Goal: Find contact information: Find contact information

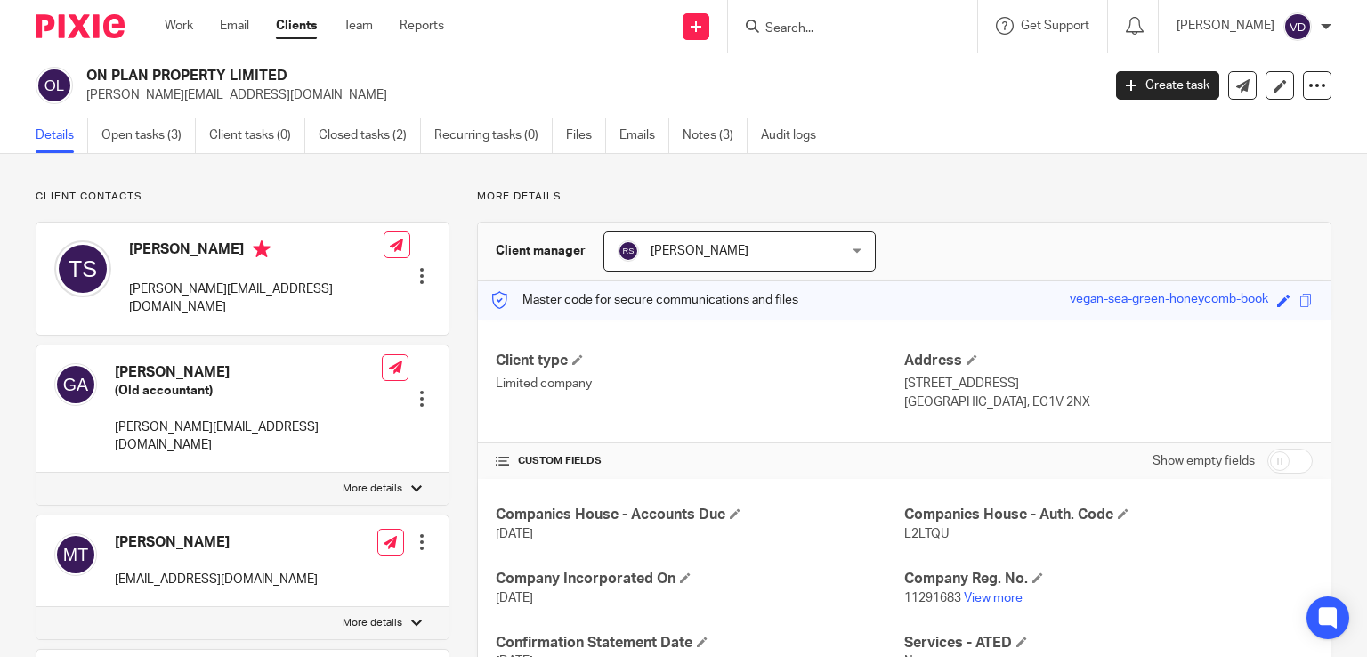
click at [837, 29] on input "Search" at bounding box center [844, 29] width 160 height 16
paste input "Julien"
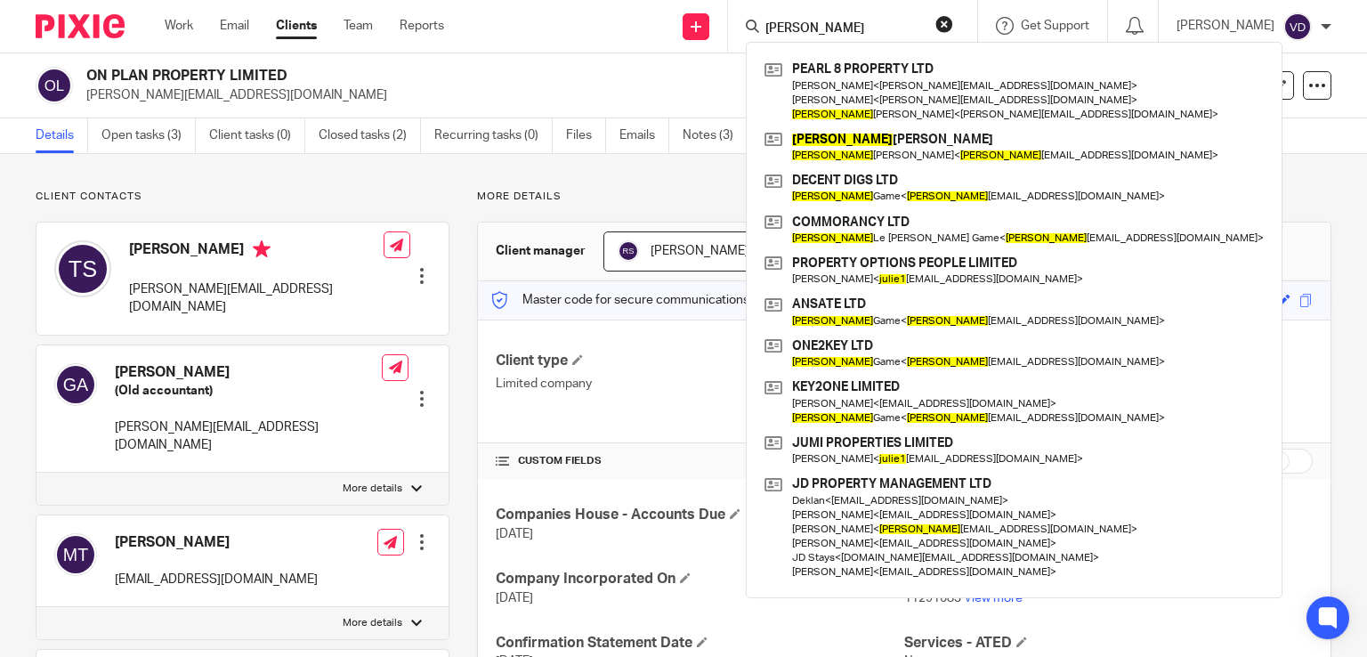
drag, startPoint x: 819, startPoint y: 23, endPoint x: 735, endPoint y: 36, distance: 84.7
click at [746, 36] on div "Julien" at bounding box center [849, 26] width 207 height 22
paste input "Turner"
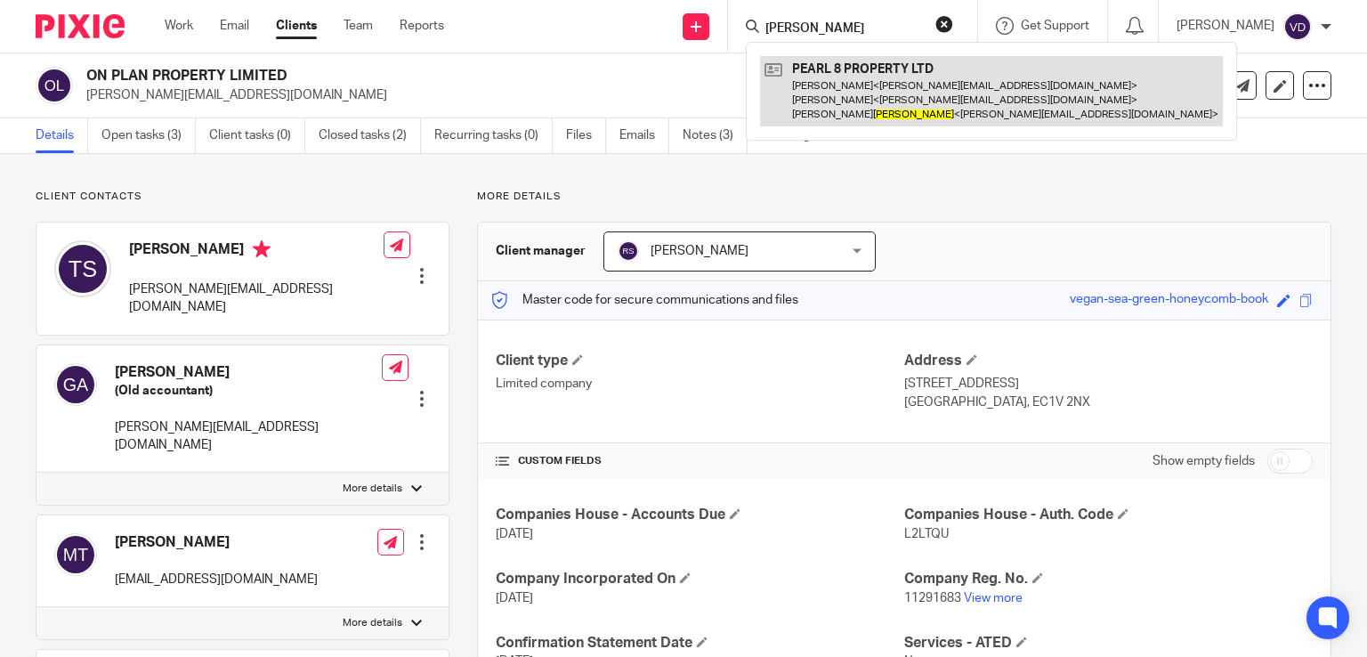
type input "Turner"
click at [954, 102] on link at bounding box center [991, 91] width 463 height 70
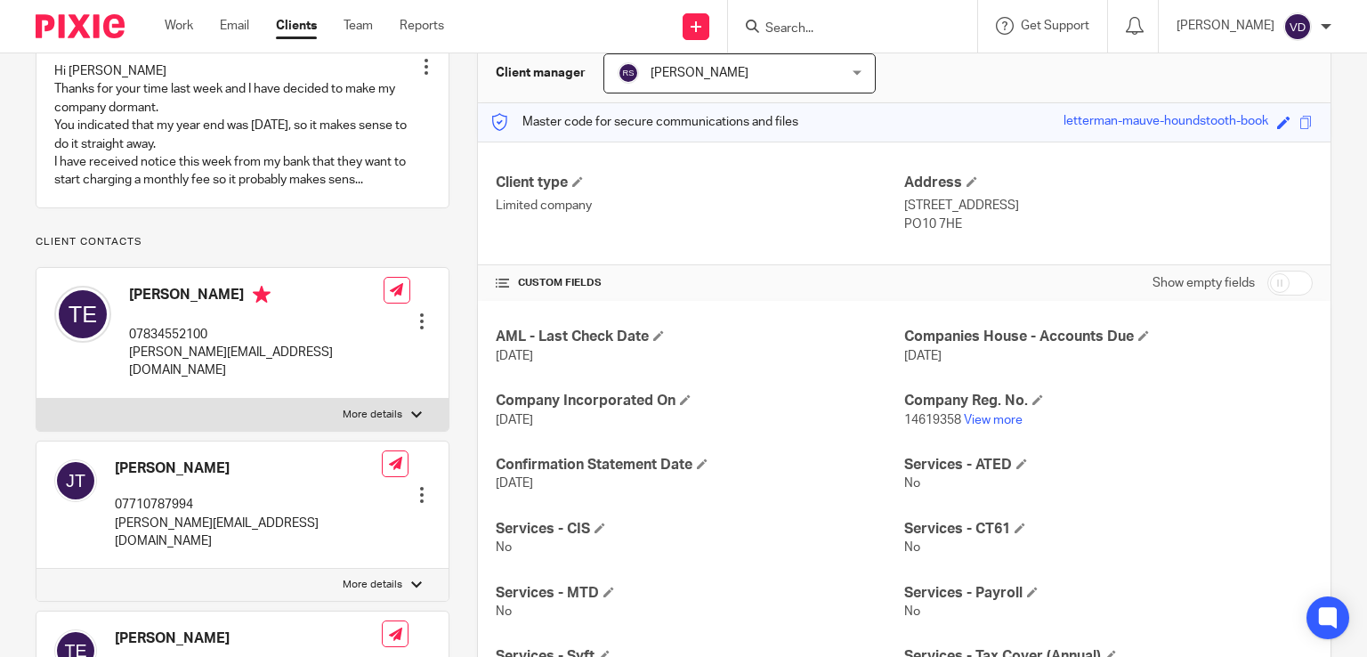
scroll to position [356, 0]
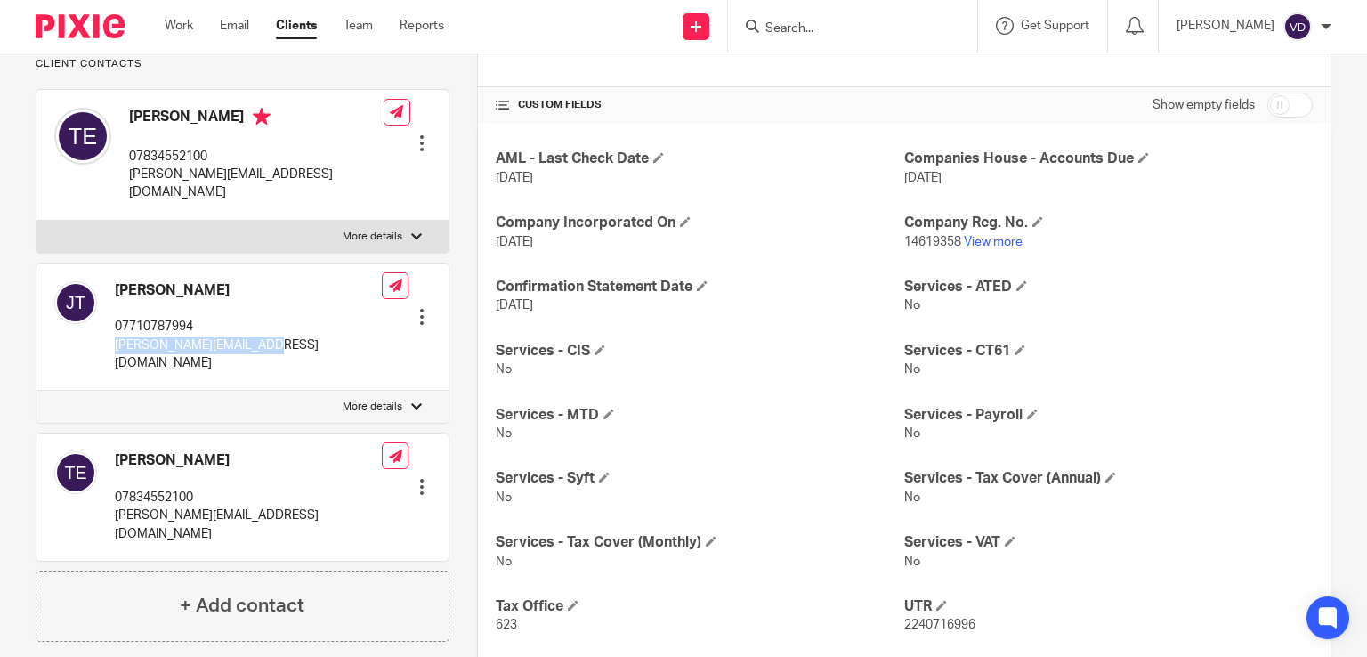
drag, startPoint x: 263, startPoint y: 344, endPoint x: 113, endPoint y: 340, distance: 150.5
click at [113, 340] on div "Julien Francis Turner 07710787994 jules@julesturner.co.uk Edit contact Create c…" at bounding box center [242, 327] width 412 height 128
copy p "[PERSON_NAME][EMAIL_ADDRESS][DOMAIN_NAME]"
click at [798, 17] on form at bounding box center [859, 26] width 190 height 22
click at [789, 26] on input "Search" at bounding box center [844, 29] width 160 height 16
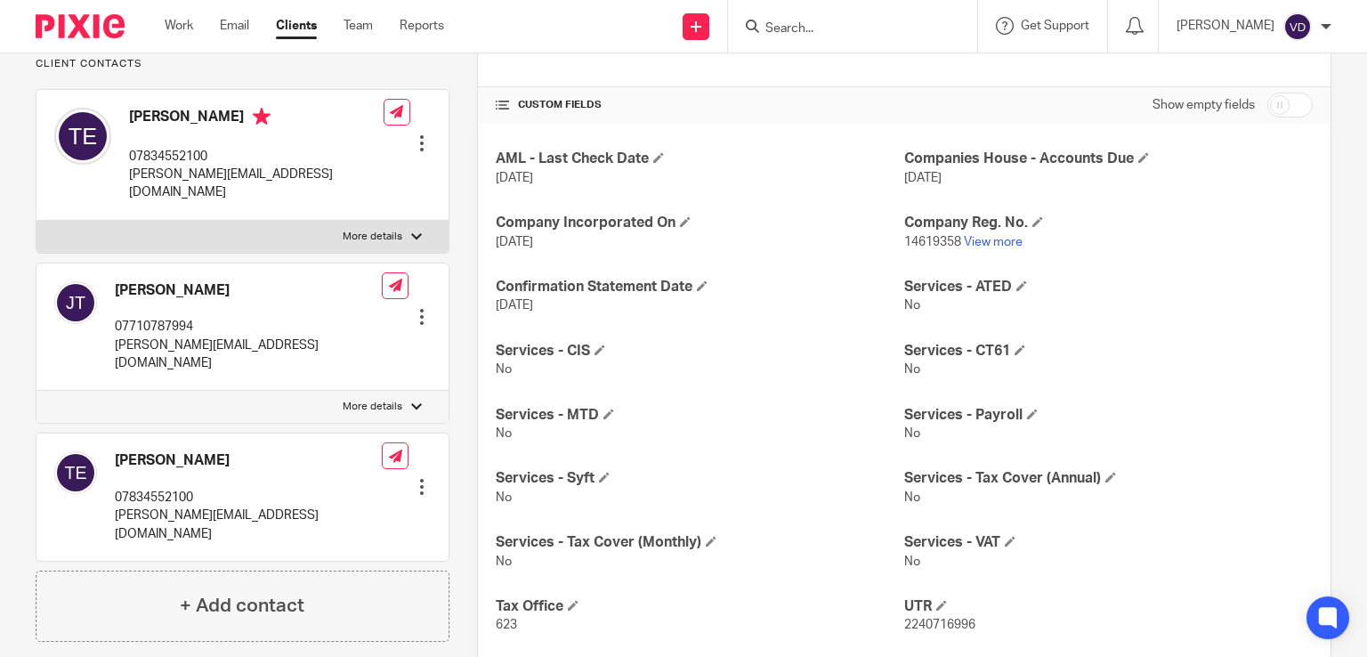
paste input "Mark"
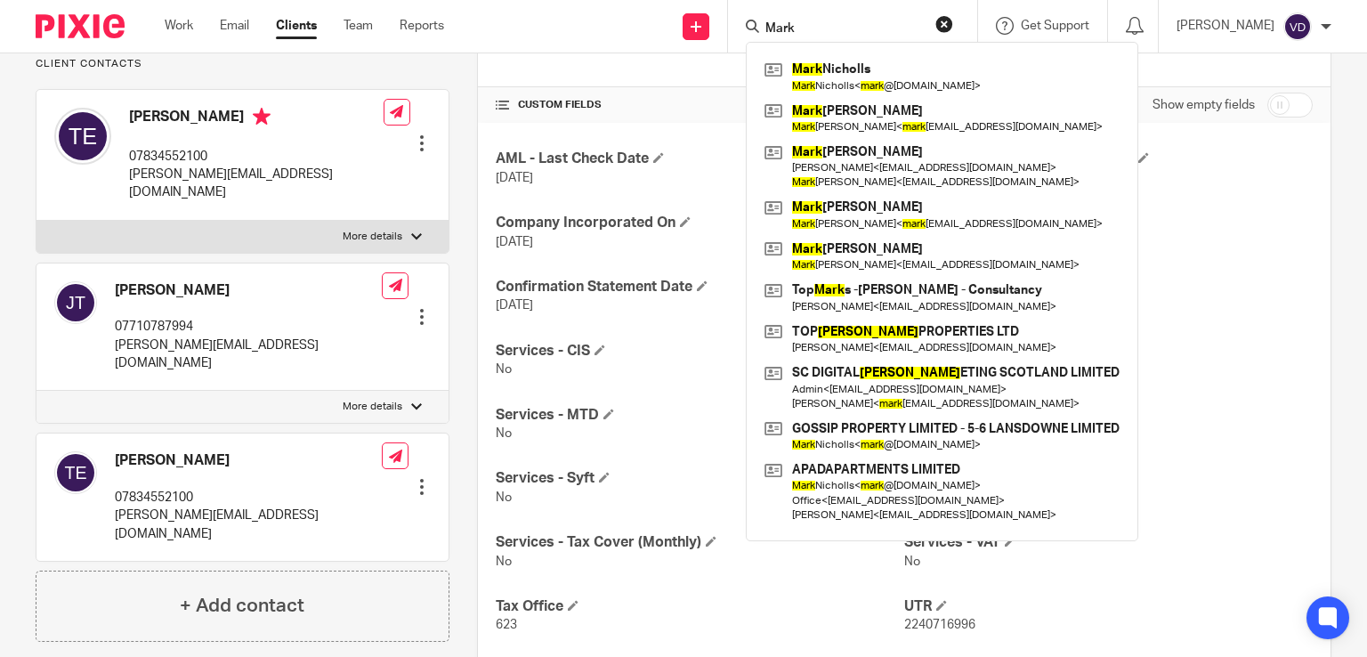
drag, startPoint x: 880, startPoint y: 26, endPoint x: 718, endPoint y: 37, distance: 162.4
click at [728, 37] on div "Mark Mark Nicholls Mark Nicholls < mark @apadproperties.co.uk > Mark Smith Mark…" at bounding box center [852, 26] width 249 height 53
paste input "Upton"
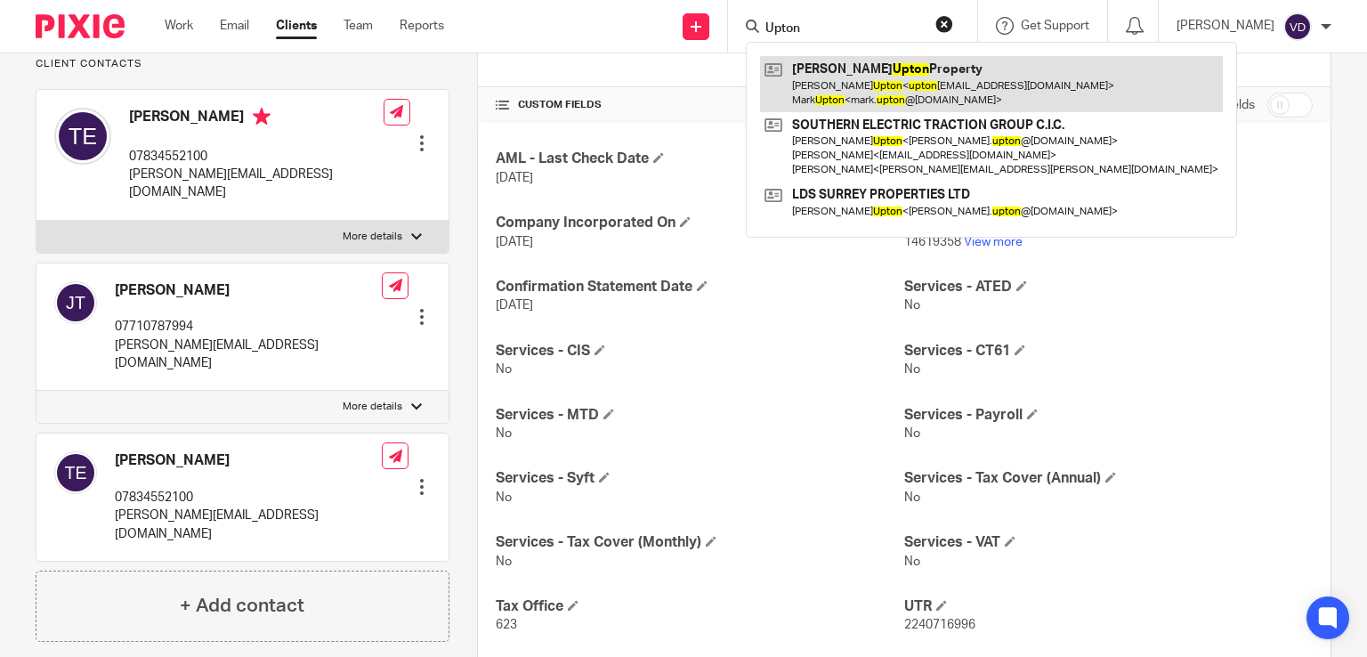
type input "Upton"
click at [901, 84] on link at bounding box center [991, 83] width 463 height 55
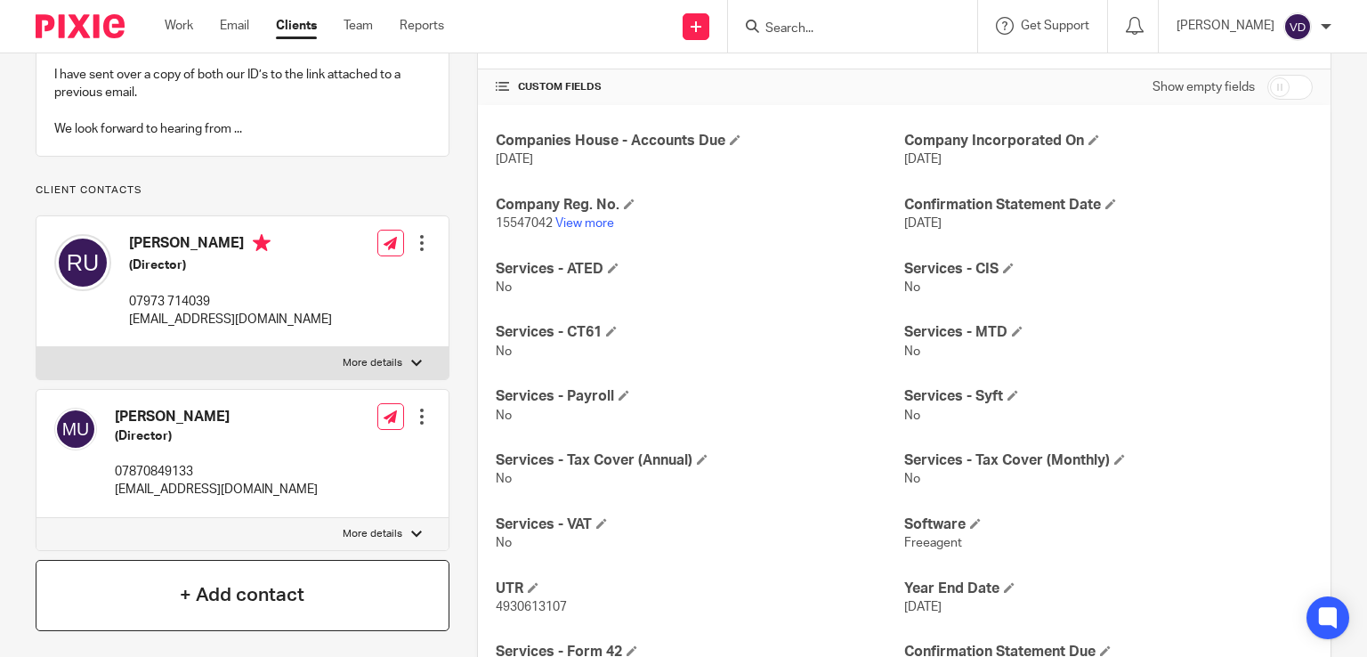
scroll to position [445, 0]
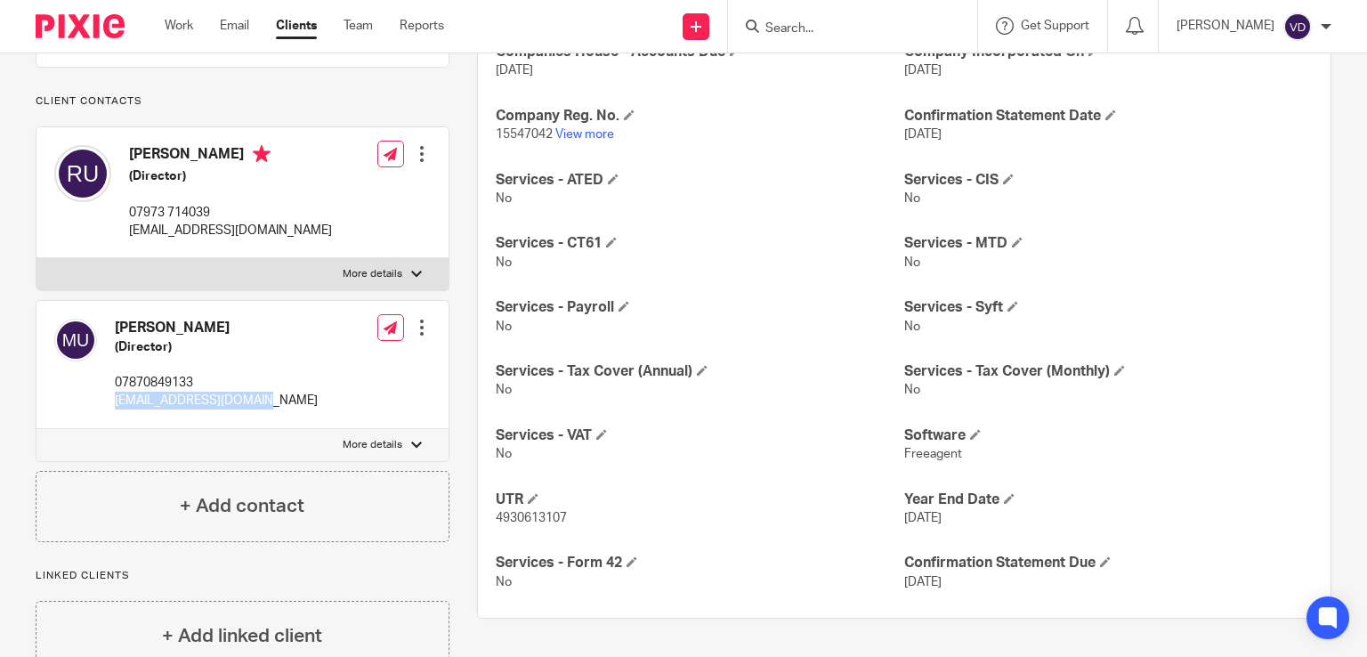
drag, startPoint x: 275, startPoint y: 399, endPoint x: 107, endPoint y: 393, distance: 168.3
click at [107, 393] on div "[PERSON_NAME] (Director) 07870849133 [EMAIL_ADDRESS][DOMAIN_NAME] Edit contact …" at bounding box center [242, 365] width 412 height 128
copy p "[EMAIL_ADDRESS][DOMAIN_NAME]"
click at [781, 22] on input "Search" at bounding box center [844, 29] width 160 height 16
paste input "Upton"
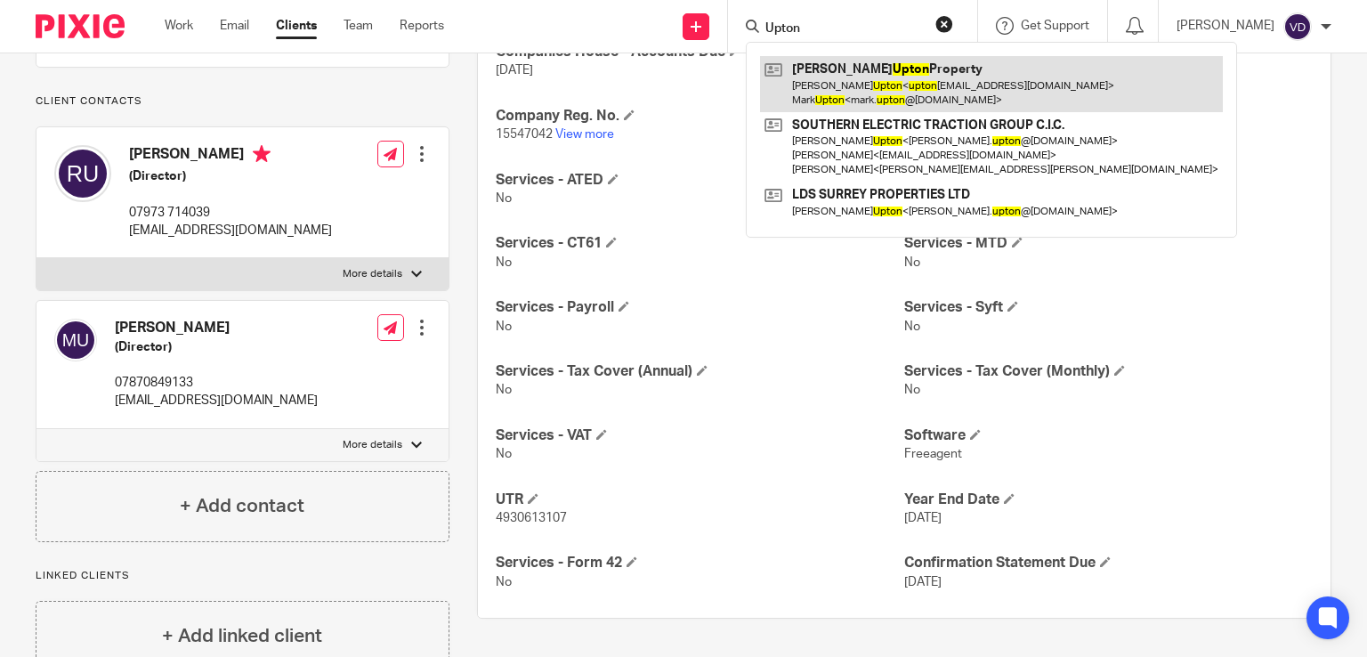
type input "Upton"
click at [843, 93] on link at bounding box center [991, 83] width 463 height 55
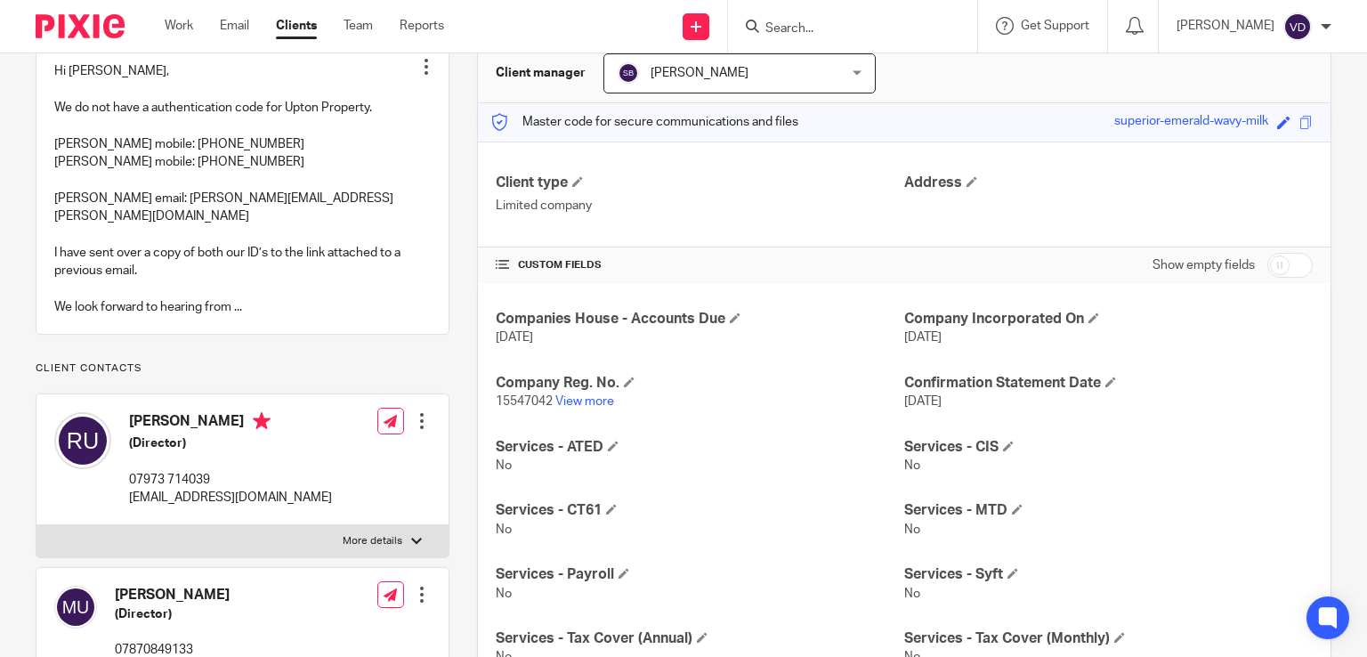
scroll to position [356, 0]
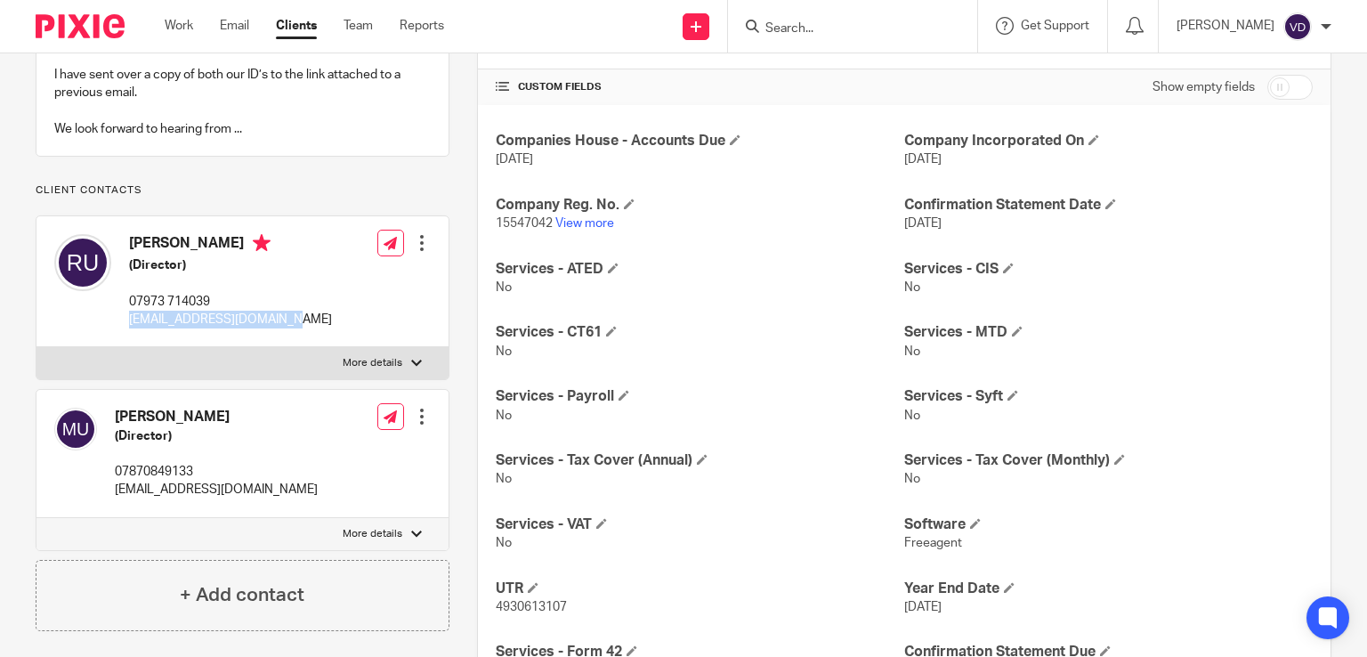
drag, startPoint x: 303, startPoint y: 320, endPoint x: 127, endPoint y: 320, distance: 176.2
click at [127, 320] on div "Regan Upton (Director) 07973 714039 uptonregan77@hotmail.com Edit contact Creat…" at bounding box center [242, 281] width 412 height 131
copy p "uptonregan77@hotmail.com"
click at [830, 23] on input "Search" at bounding box center [844, 29] width 160 height 16
paste input "Ulman"
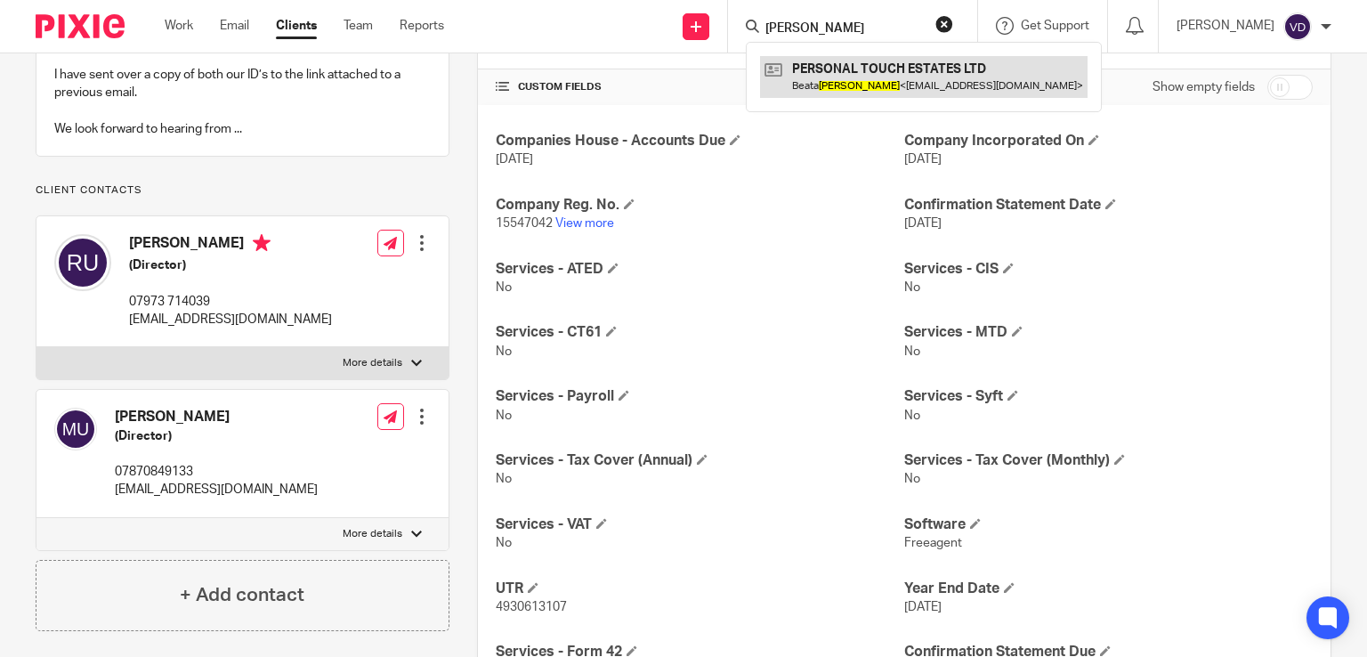
type input "Ulman"
click at [822, 77] on link at bounding box center [924, 76] width 328 height 41
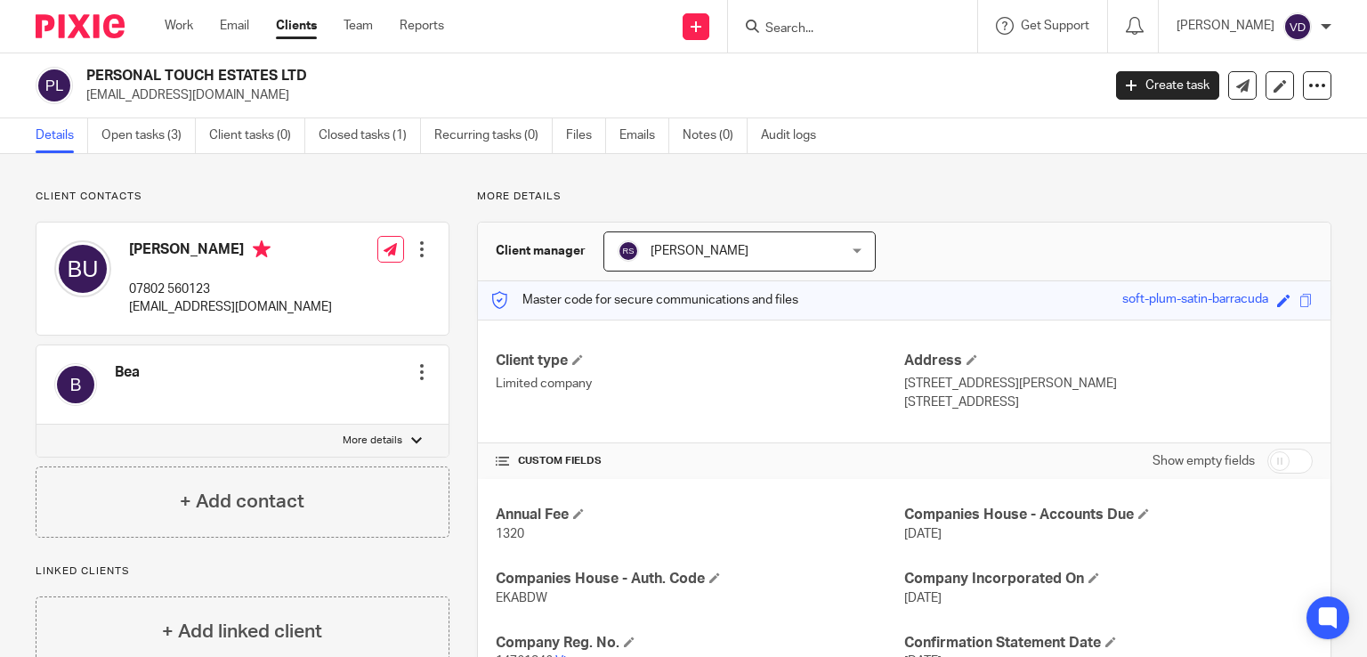
drag, startPoint x: 332, startPoint y: 307, endPoint x: 120, endPoint y: 307, distance: 211.8
click at [120, 307] on div "[PERSON_NAME] 07802 560123 [EMAIL_ADDRESS][DOMAIN_NAME] Edit contact Create cli…" at bounding box center [242, 278] width 412 height 112
copy p "[EMAIL_ADDRESS][DOMAIN_NAME]"
click at [821, 28] on input "Search" at bounding box center [844, 29] width 160 height 16
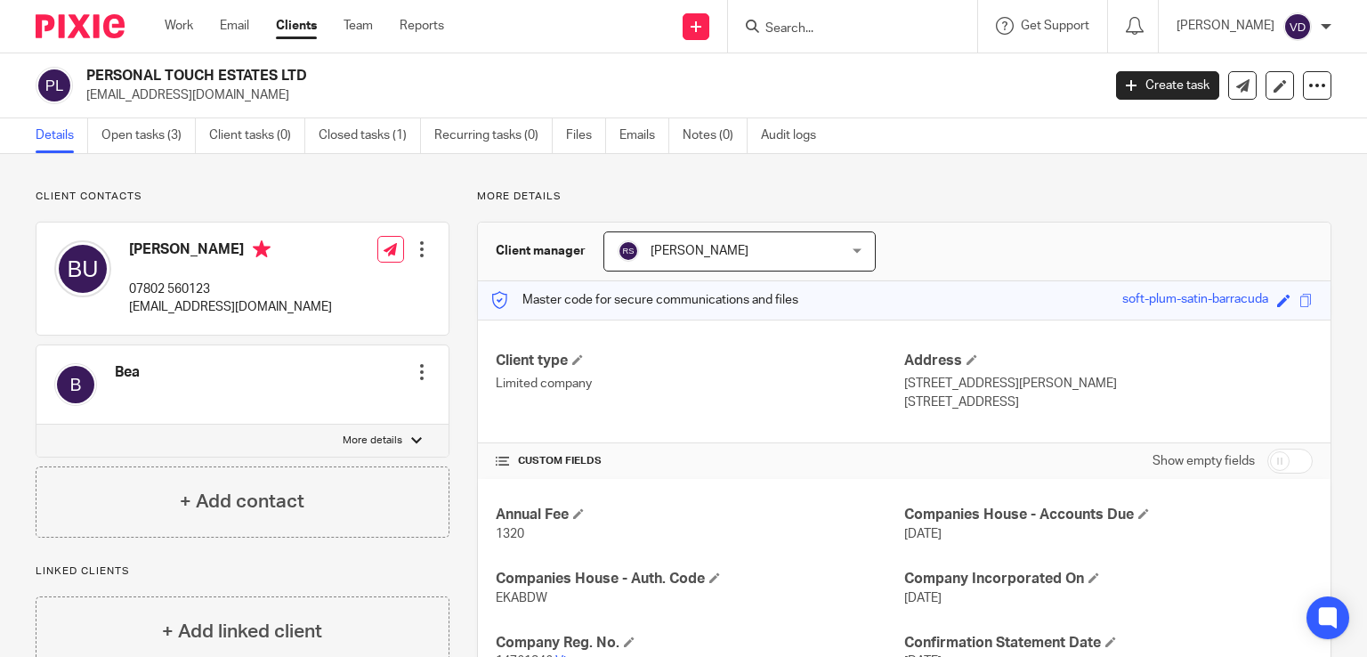
paste input "[PERSON_NAME]"
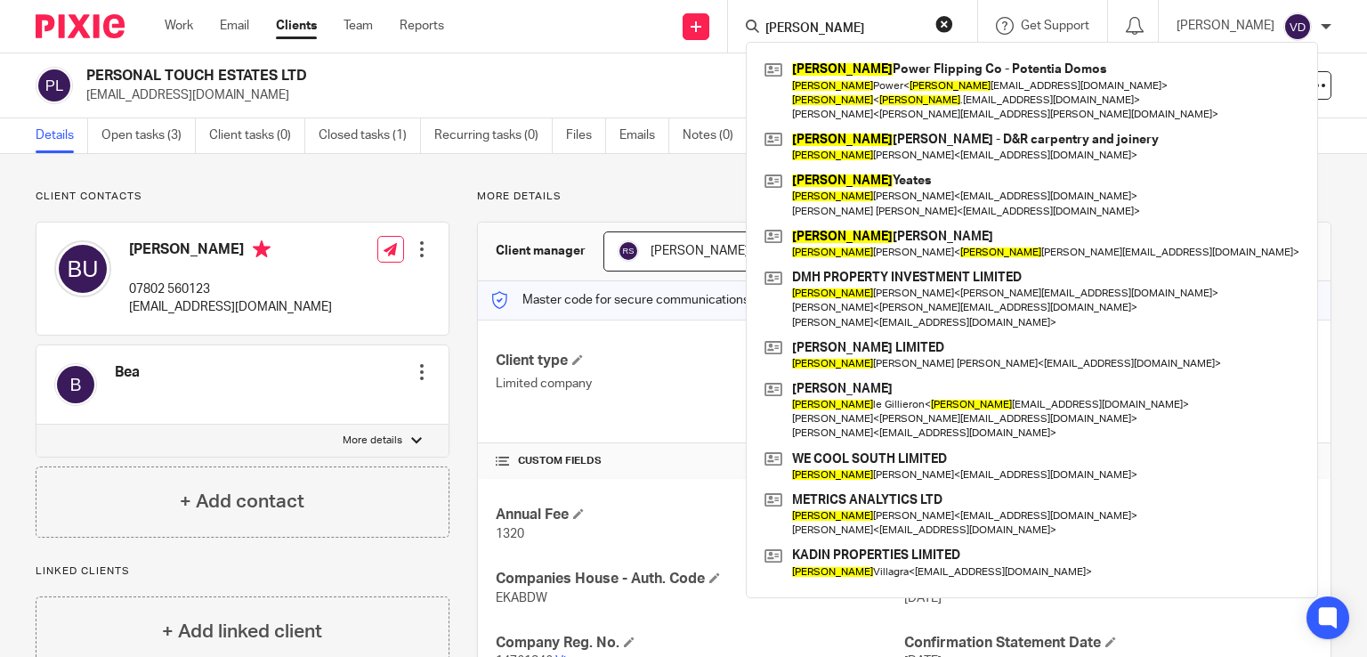
type input "Daniel"
click at [865, 585] on div "Daniel Power Flipping Co - Potentia Domos Daniel Power < daniel _power08@hotmai…" at bounding box center [1032, 320] width 572 height 556
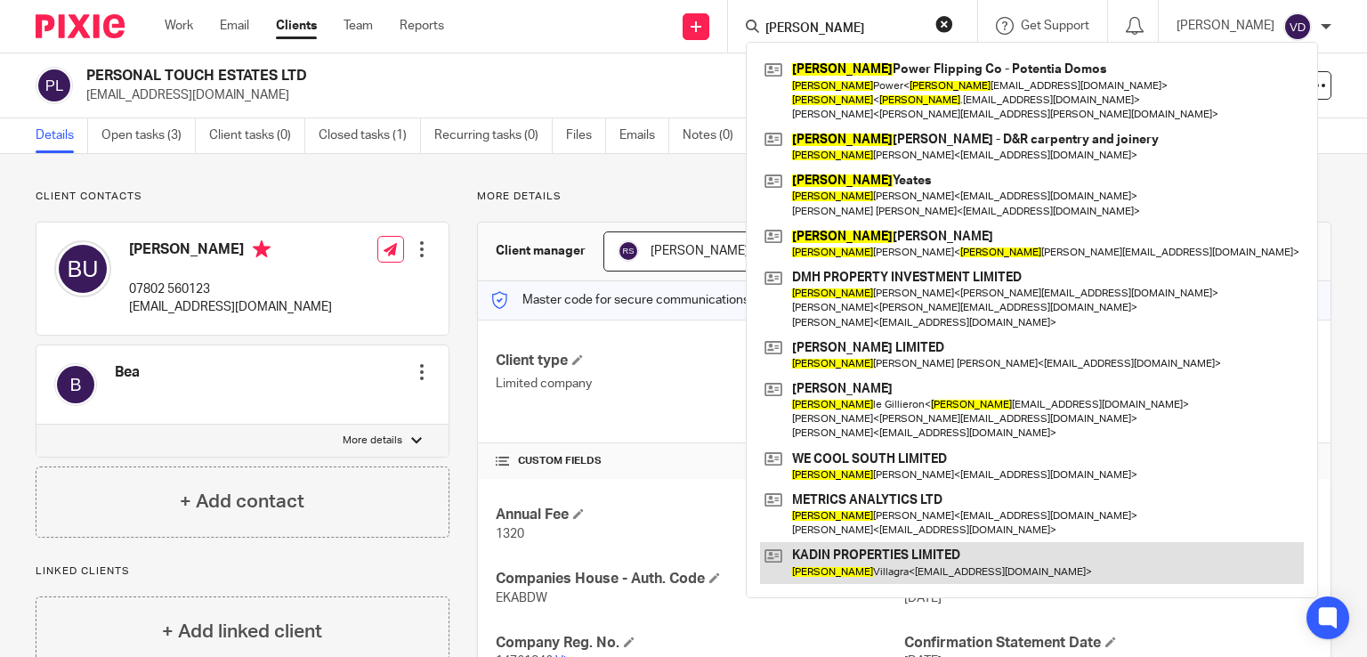
click at [869, 574] on link at bounding box center [1032, 562] width 544 height 41
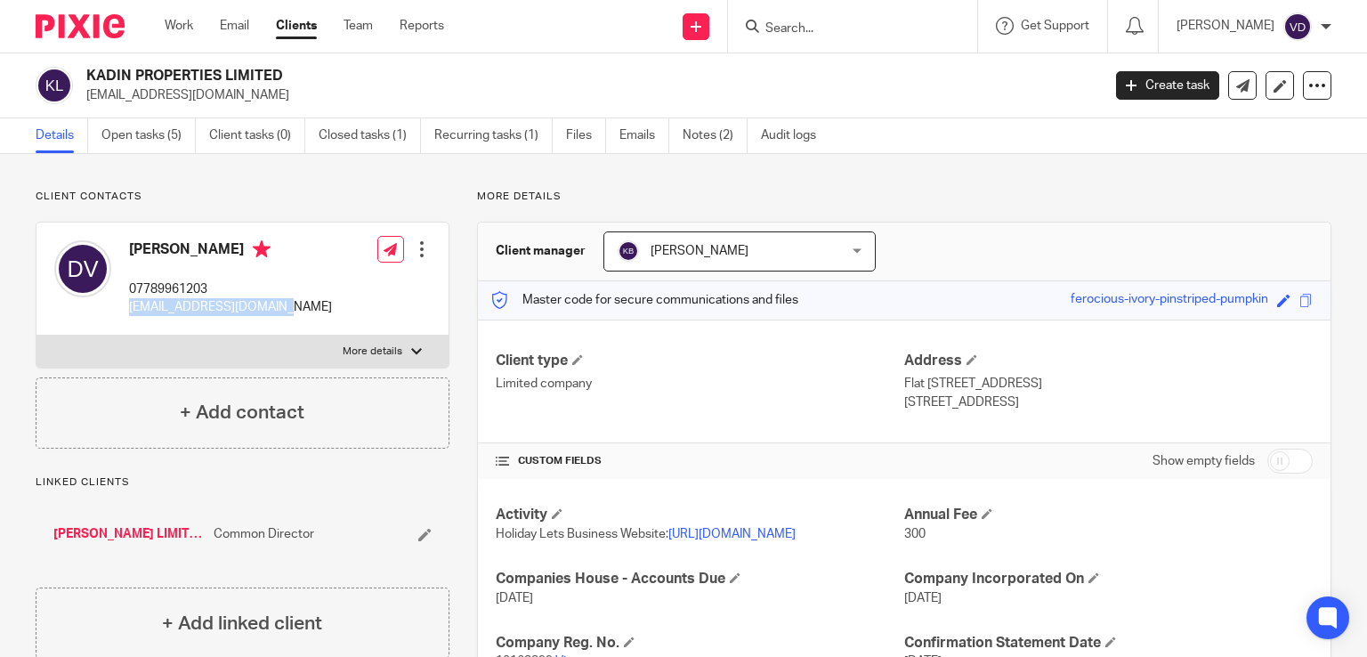
drag, startPoint x: 277, startPoint y: 308, endPoint x: 121, endPoint y: 311, distance: 155.8
click at [121, 311] on div "[PERSON_NAME] 07789961203 [EMAIL_ADDRESS][DOMAIN_NAME] Edit contact Create clie…" at bounding box center [242, 278] width 412 height 113
copy p "[EMAIL_ADDRESS][DOMAIN_NAME]"
click at [864, 21] on input "Search" at bounding box center [844, 29] width 160 height 16
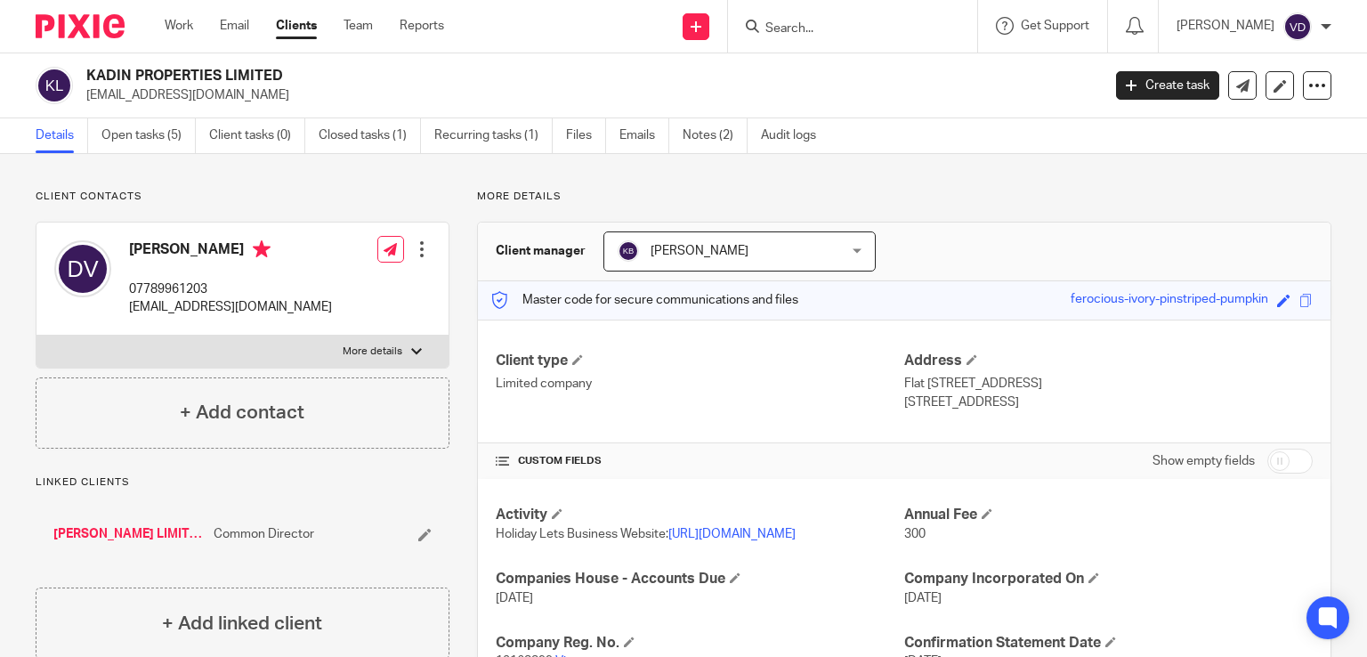
paste input "[PERSON_NAME]"
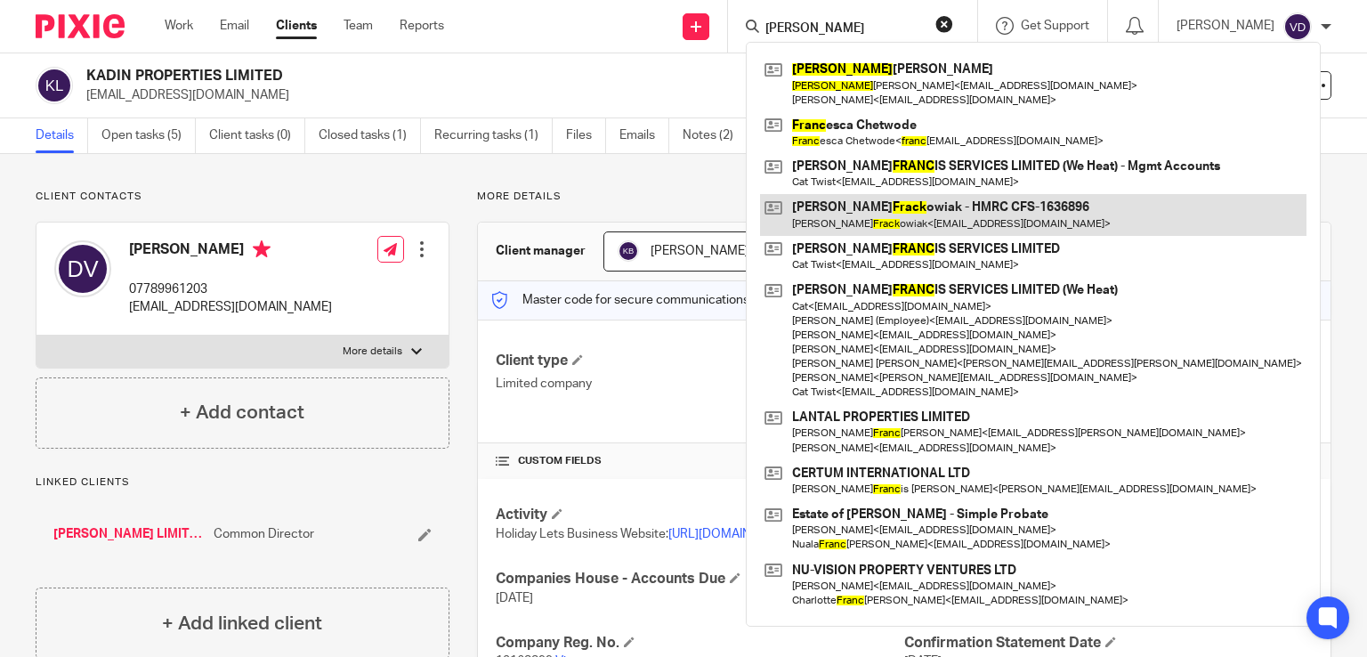
type input "[PERSON_NAME]"
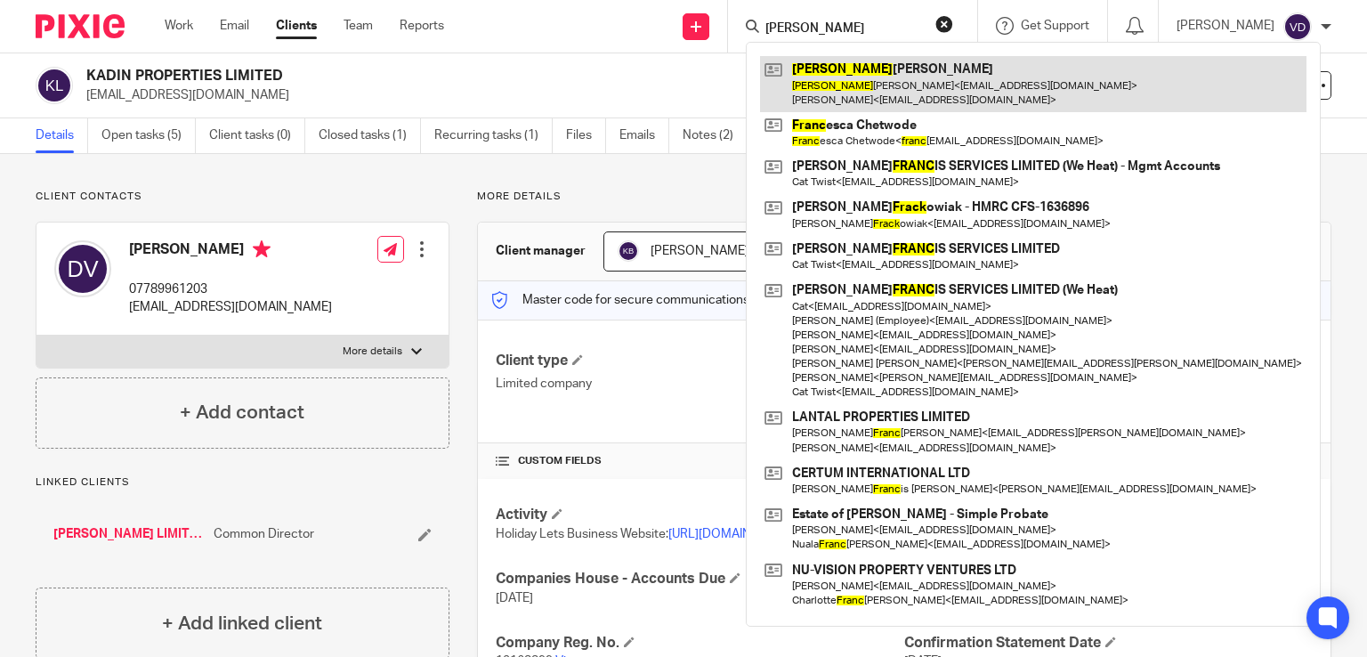
click at [797, 77] on link at bounding box center [1033, 83] width 546 height 55
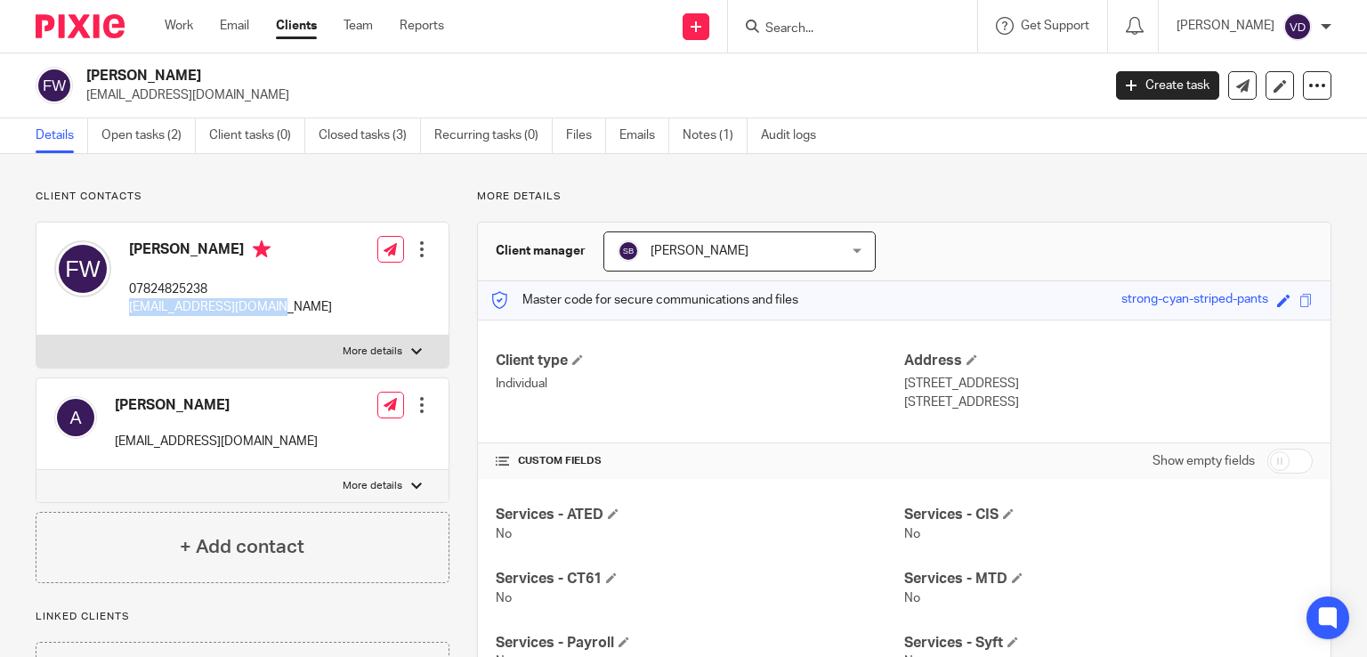
drag, startPoint x: 301, startPoint y: 311, endPoint x: 130, endPoint y: 309, distance: 170.9
click at [130, 309] on div "[PERSON_NAME] 07824825238 [EMAIL_ADDRESS][DOMAIN_NAME] Edit contact Create clie…" at bounding box center [242, 278] width 412 height 113
copy p "[EMAIL_ADDRESS][DOMAIN_NAME]"
click at [860, 33] on input "Search" at bounding box center [844, 29] width 160 height 16
paste input "[PERSON_NAME]"
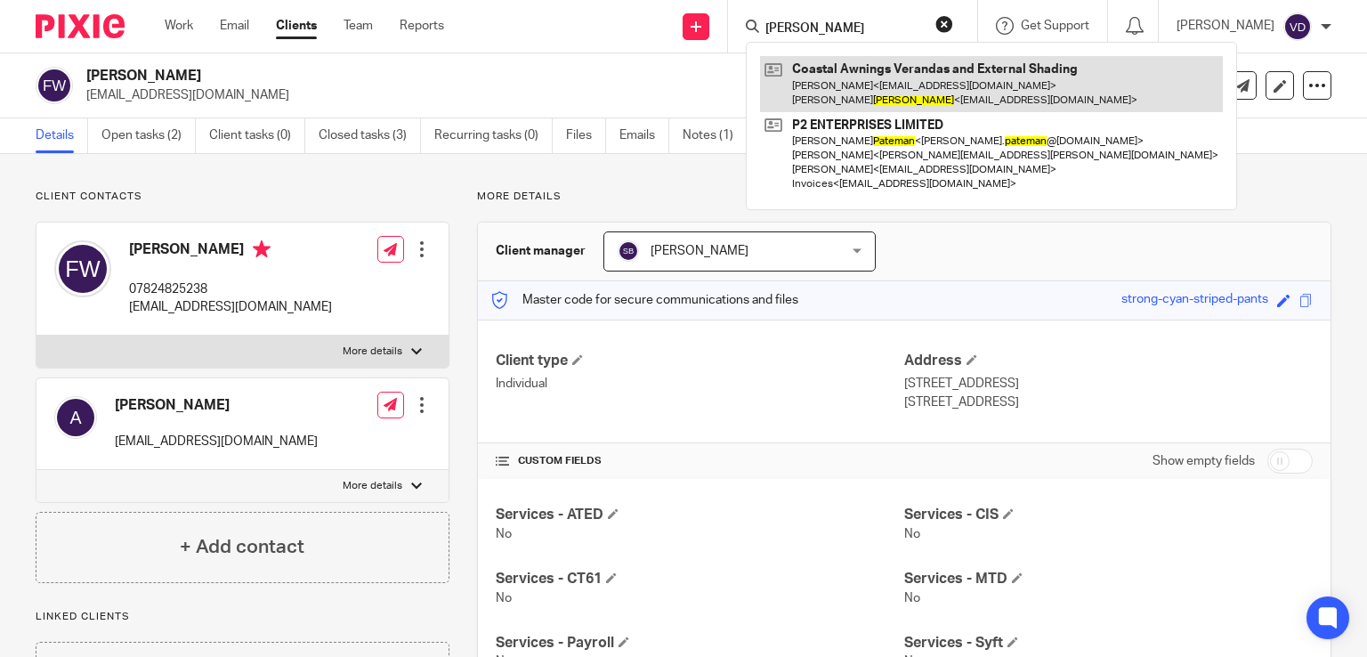
type input "[PERSON_NAME]"
click at [894, 97] on link at bounding box center [991, 83] width 463 height 55
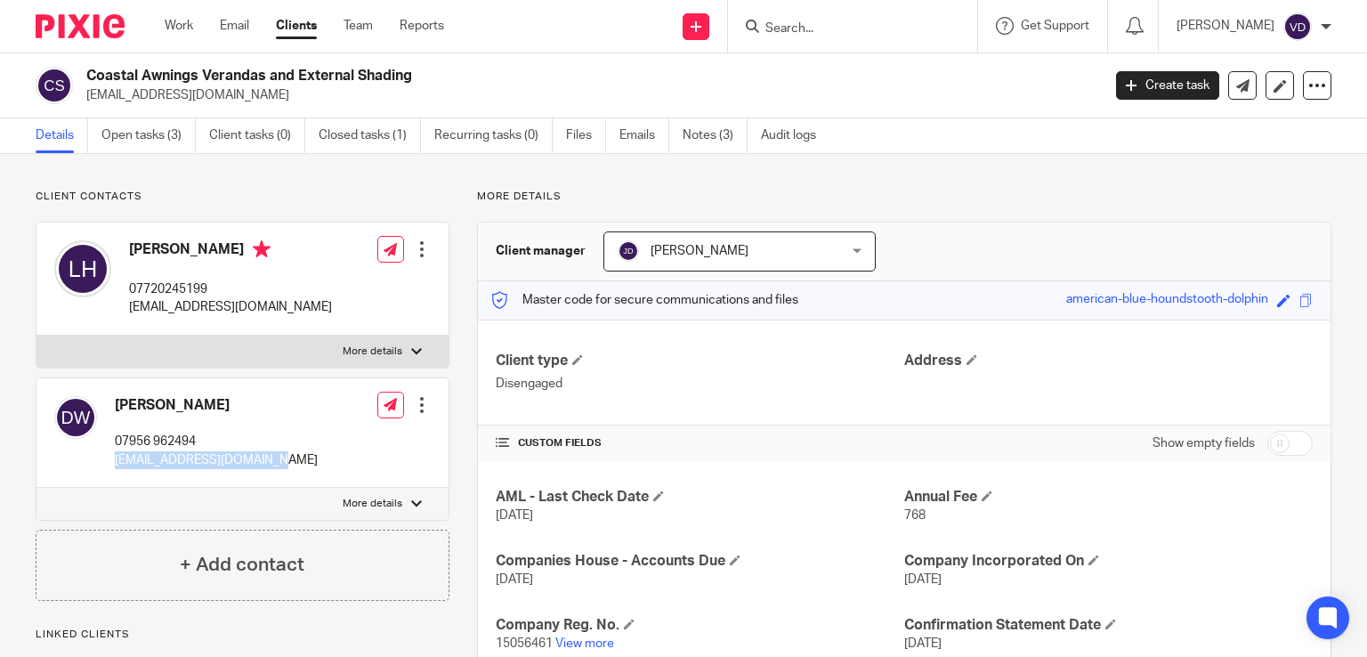
drag, startPoint x: 287, startPoint y: 460, endPoint x: 110, endPoint y: 457, distance: 176.3
click at [110, 457] on div "Darren Paul Waterman 07956 962494 darrenwaterman@gmail.com Edit contact Create …" at bounding box center [242, 432] width 412 height 109
copy p "darrenwaterman@gmail.com"
click at [765, 32] on input "Search" at bounding box center [844, 29] width 160 height 16
paste input "Webber"
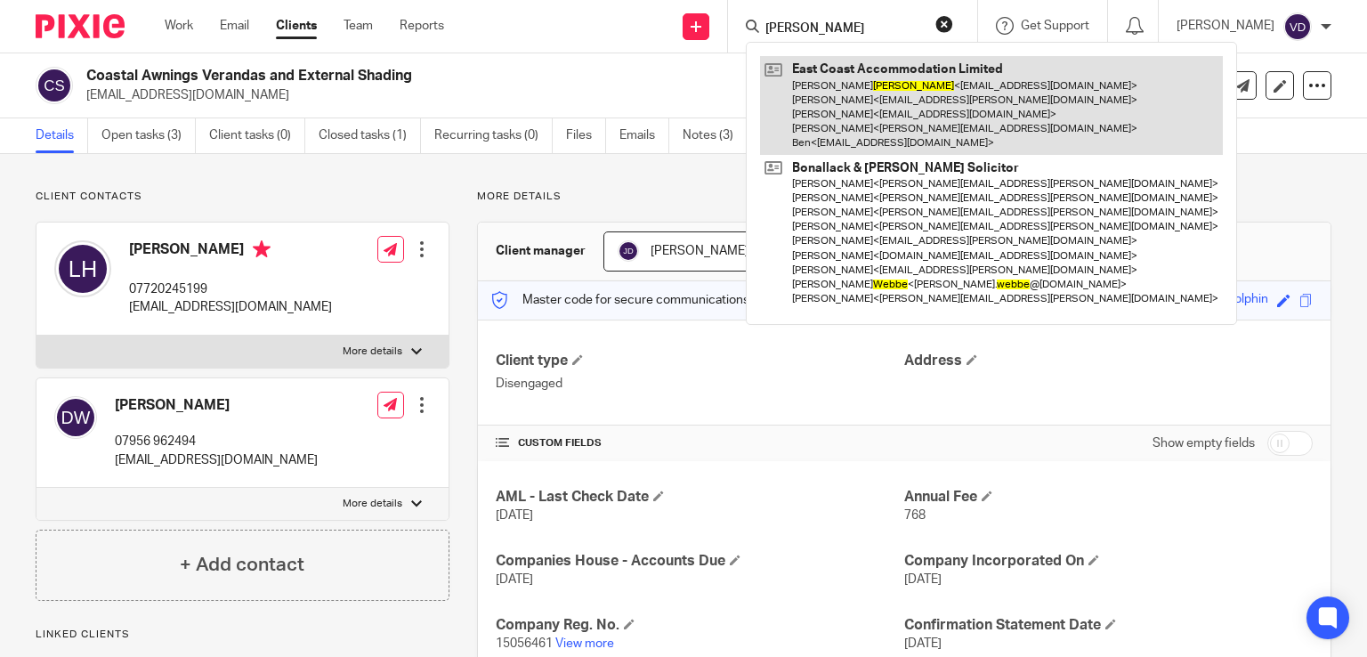
type input "Webber"
click at [841, 111] on link at bounding box center [991, 105] width 463 height 99
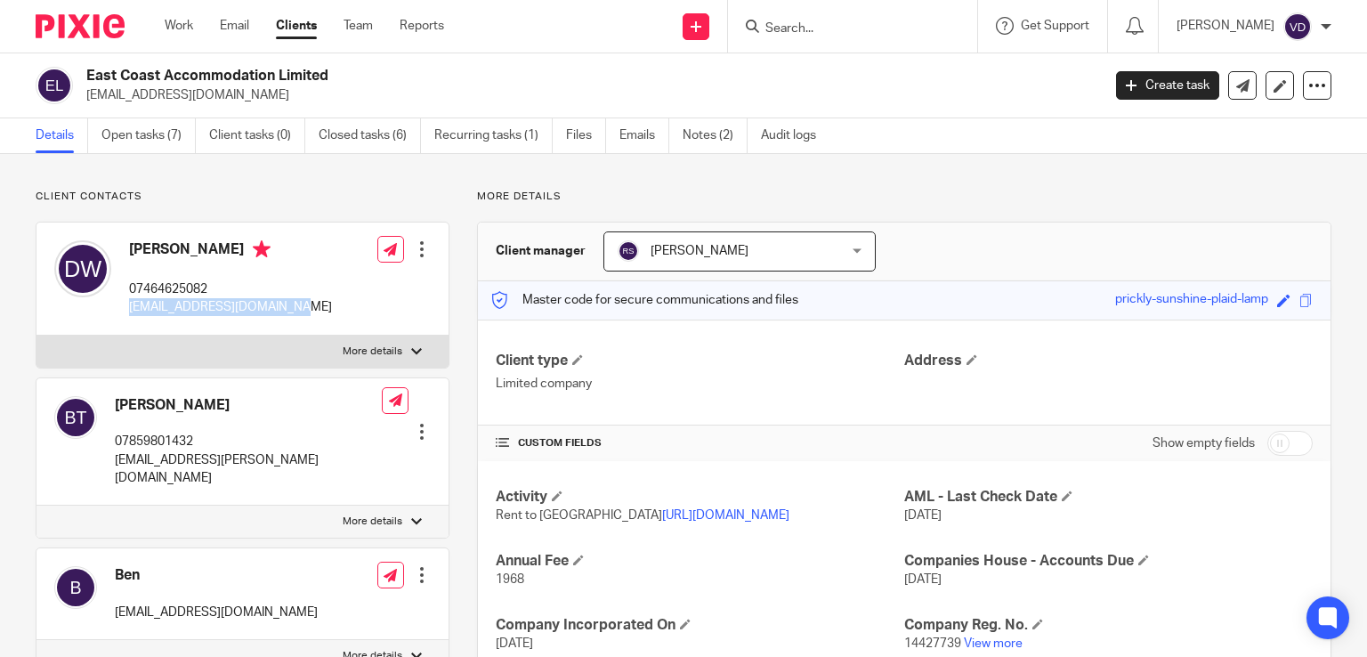
drag, startPoint x: 315, startPoint y: 311, endPoint x: 131, endPoint y: 305, distance: 184.3
click at [131, 305] on div "[PERSON_NAME] 07464625082 [EMAIL_ADDRESS][DOMAIN_NAME] Edit contact Create clie…" at bounding box center [242, 278] width 412 height 113
copy p "[EMAIL_ADDRESS][DOMAIN_NAME]"
click at [876, 23] on input "Search" at bounding box center [844, 29] width 160 height 16
paste input "Tyla"
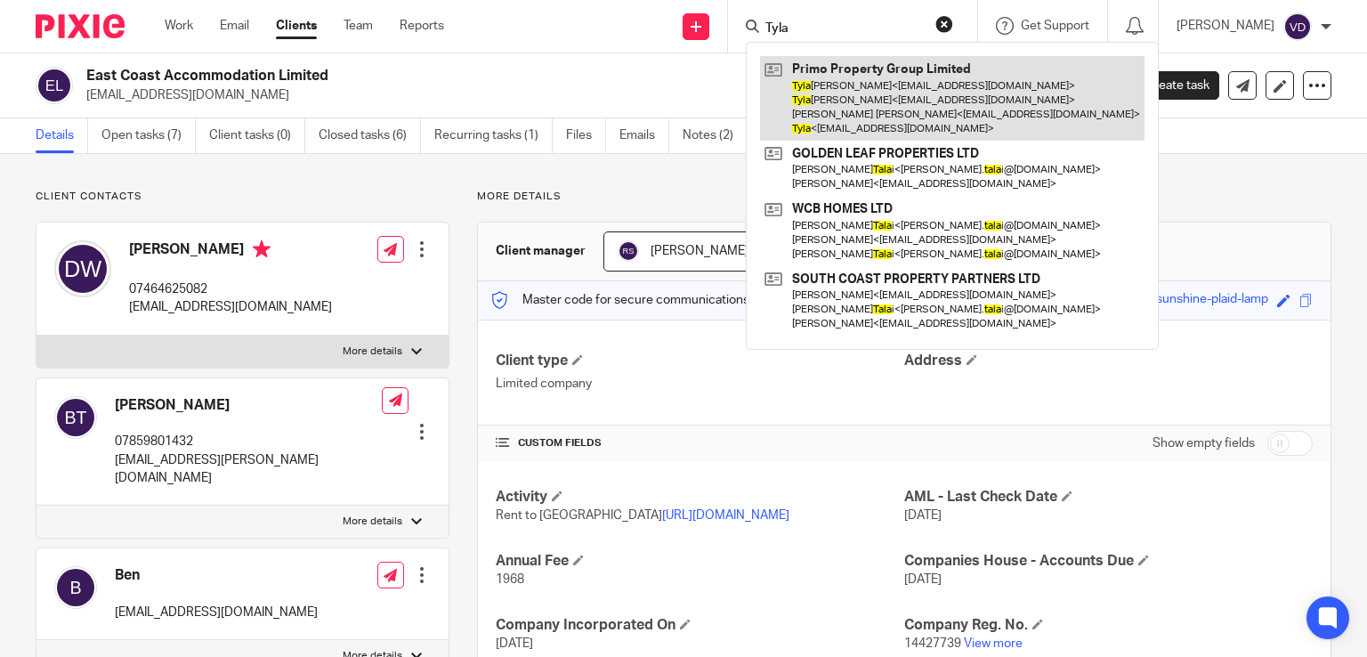
type input "Tyla"
click at [822, 97] on link at bounding box center [952, 98] width 384 height 85
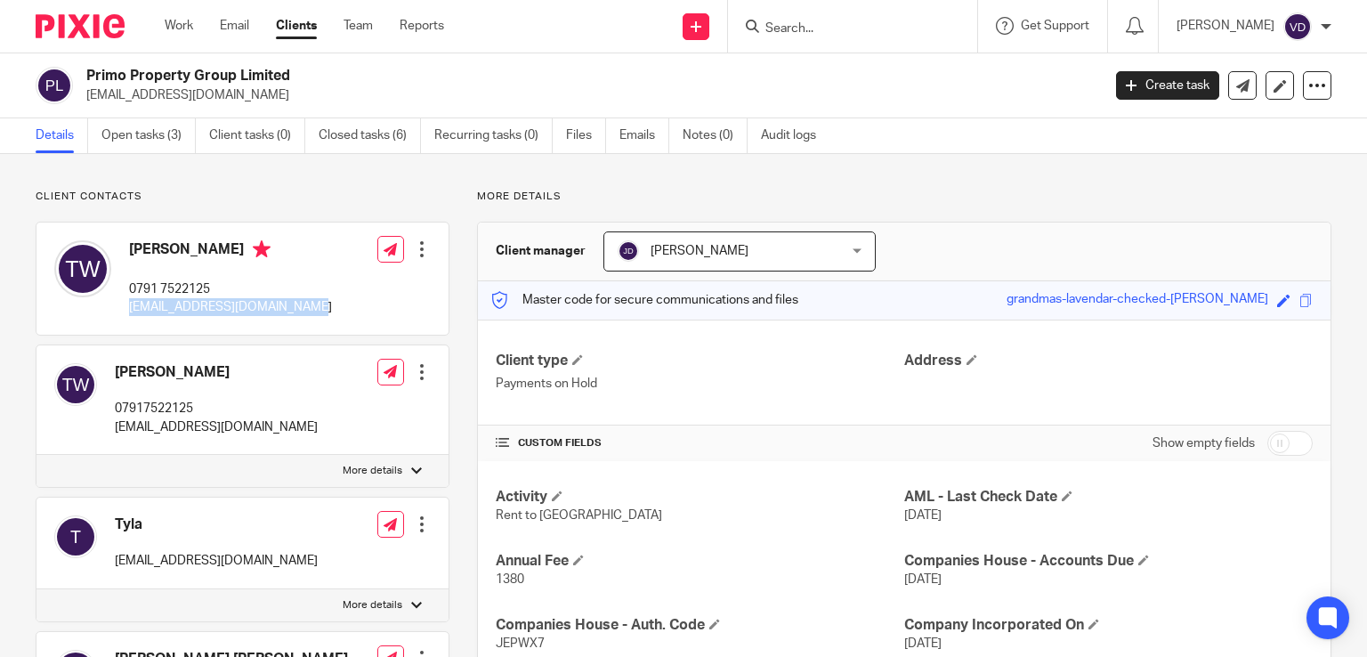
drag, startPoint x: 324, startPoint y: 307, endPoint x: 131, endPoint y: 309, distance: 193.1
click at [131, 309] on div "Tyla Wilkinson 0791 7522125 propertyatnumber4@gmail.com Edit contact Create cli…" at bounding box center [242, 278] width 412 height 112
copy p "[EMAIL_ADDRESS][DOMAIN_NAME]"
click at [840, 33] on input "Search" at bounding box center [844, 29] width 160 height 16
paste input "Wilkinson"
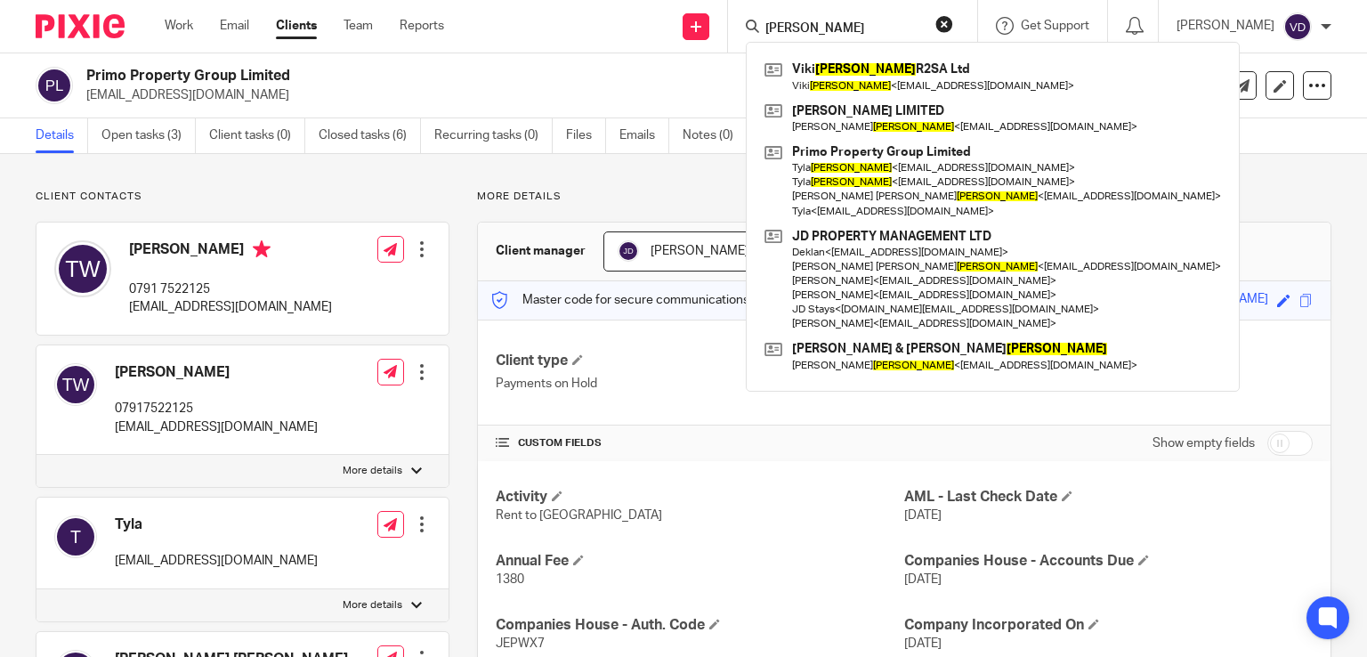
type input "Wilkinson"
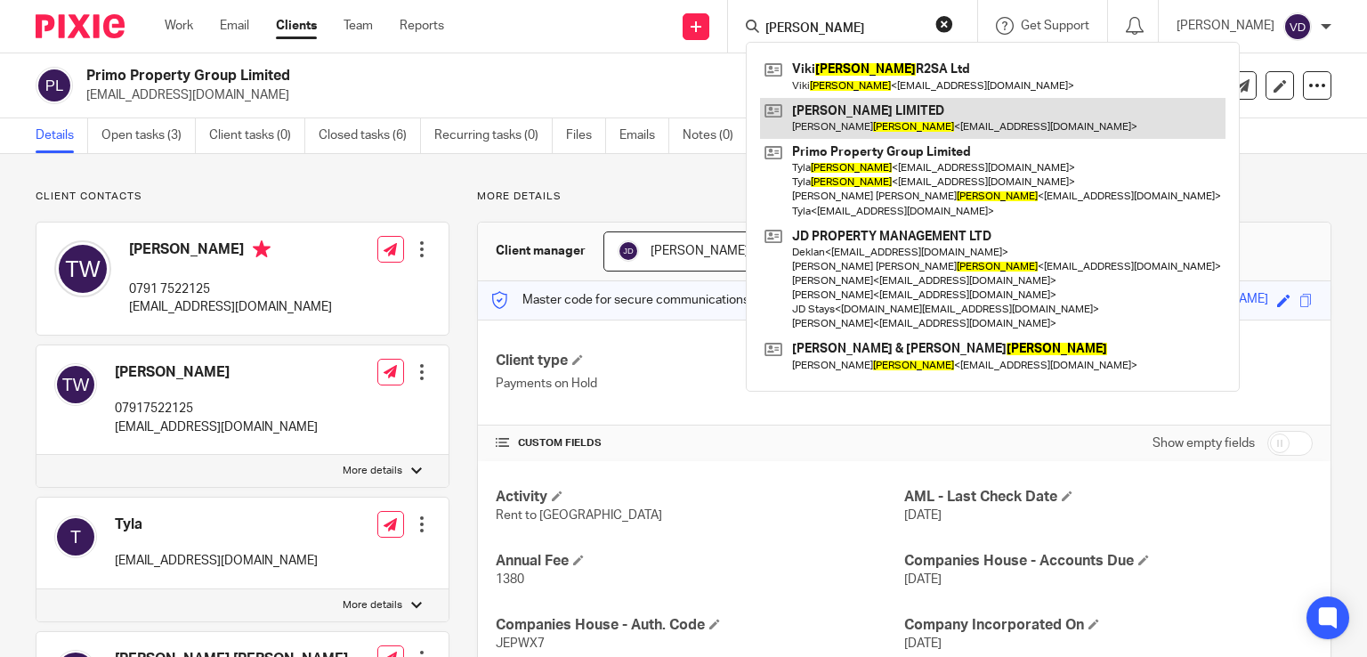
click at [915, 129] on link at bounding box center [992, 118] width 465 height 41
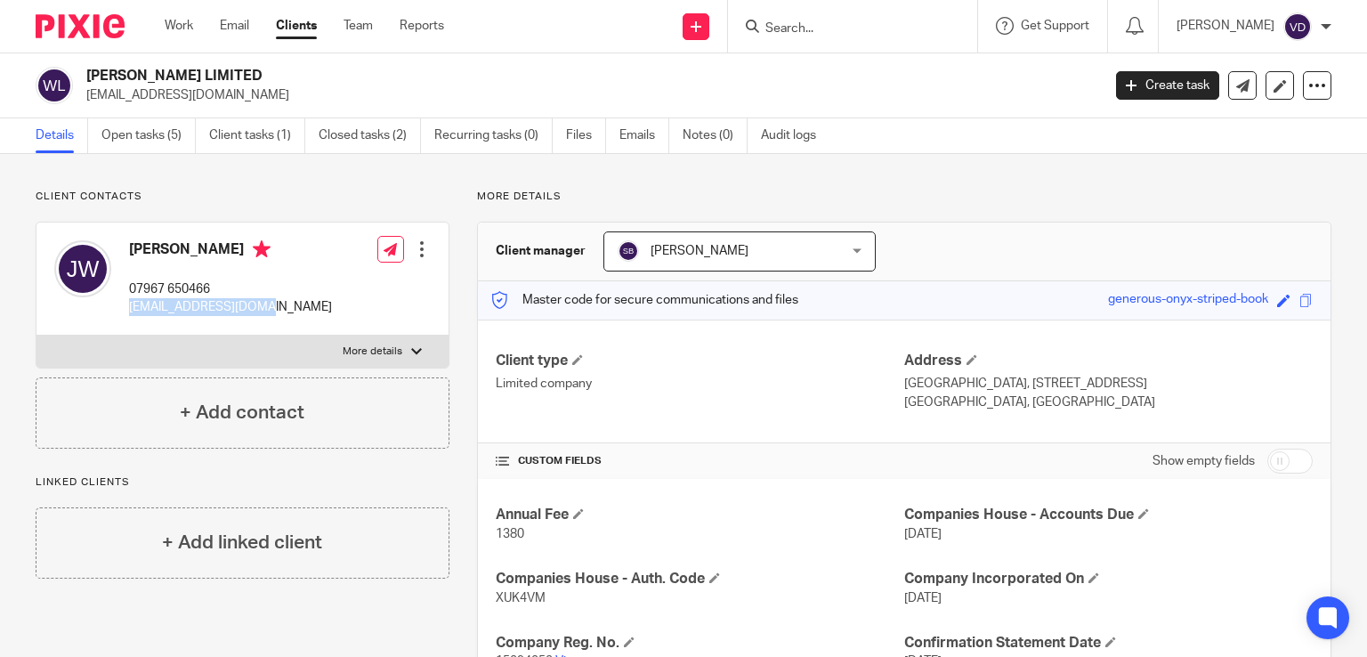
drag, startPoint x: 263, startPoint y: 303, endPoint x: 124, endPoint y: 299, distance: 139.8
click at [124, 299] on div "[PERSON_NAME] 07967 650466 [EMAIL_ADDRESS][DOMAIN_NAME]" at bounding box center [193, 278] width 278 height 94
copy p "[EMAIL_ADDRESS][DOMAIN_NAME]"
click at [801, 29] on input "Search" at bounding box center [844, 29] width 160 height 16
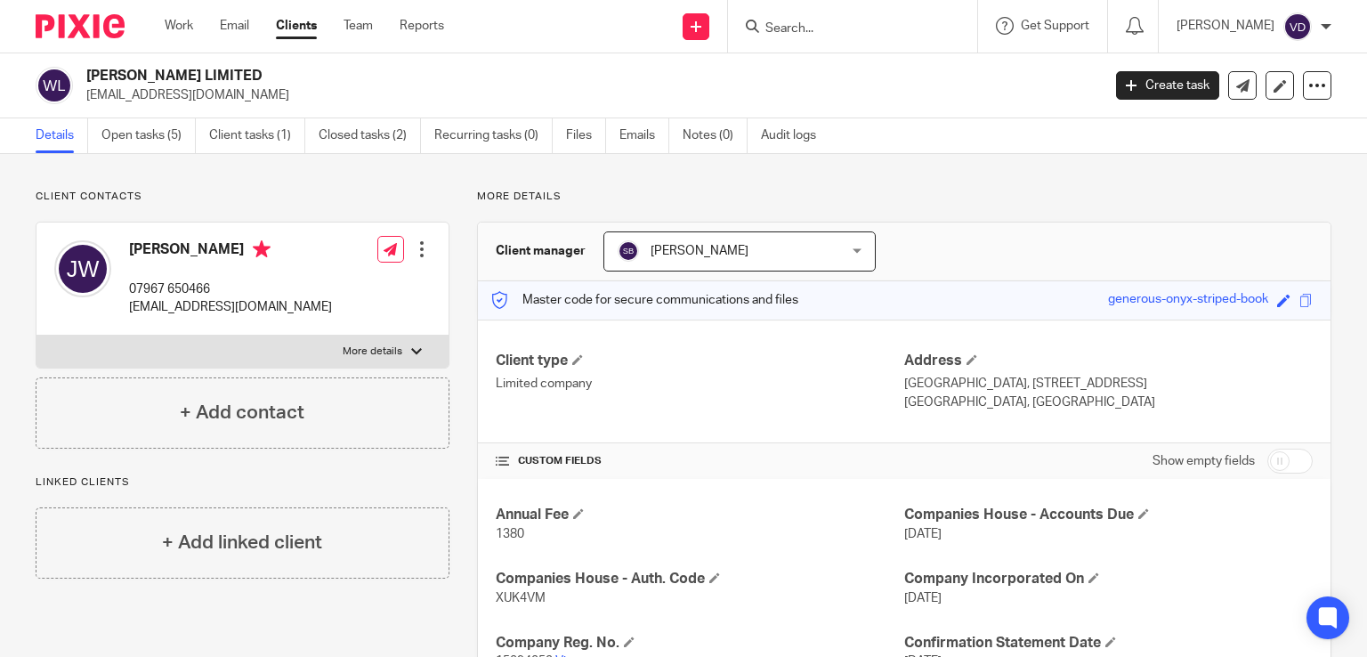
paste input "Victoria"
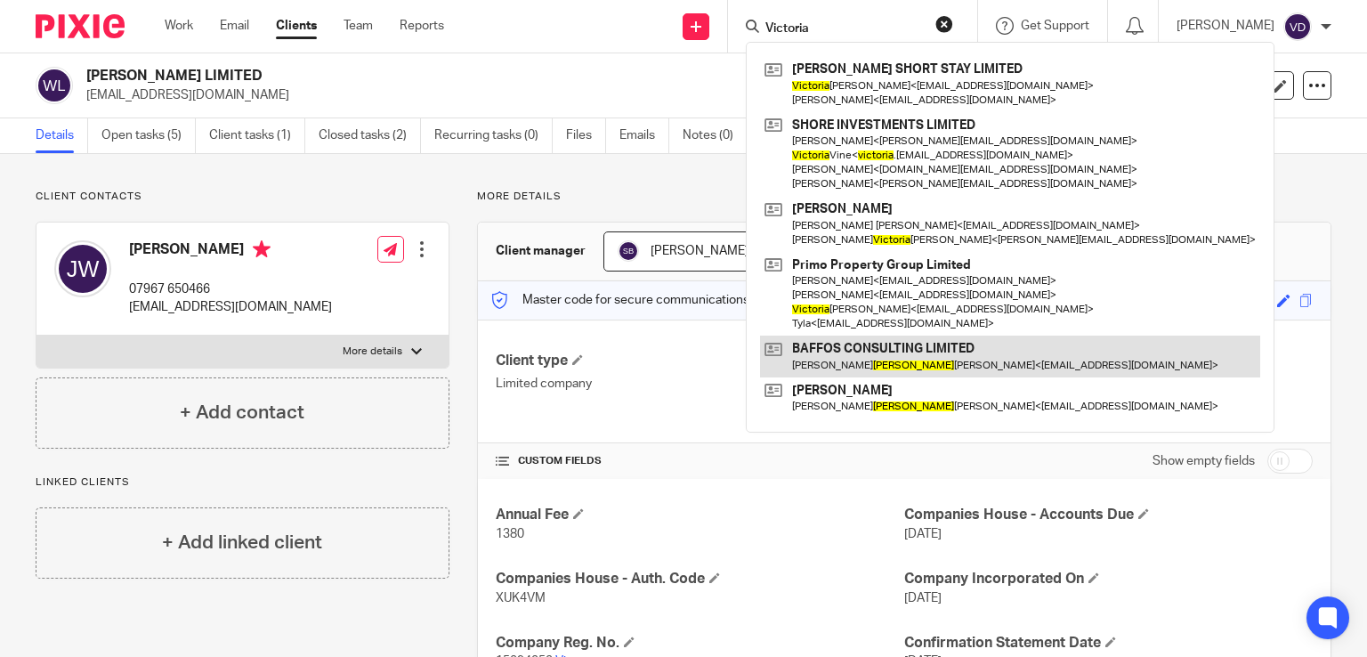
type input "Victoria"
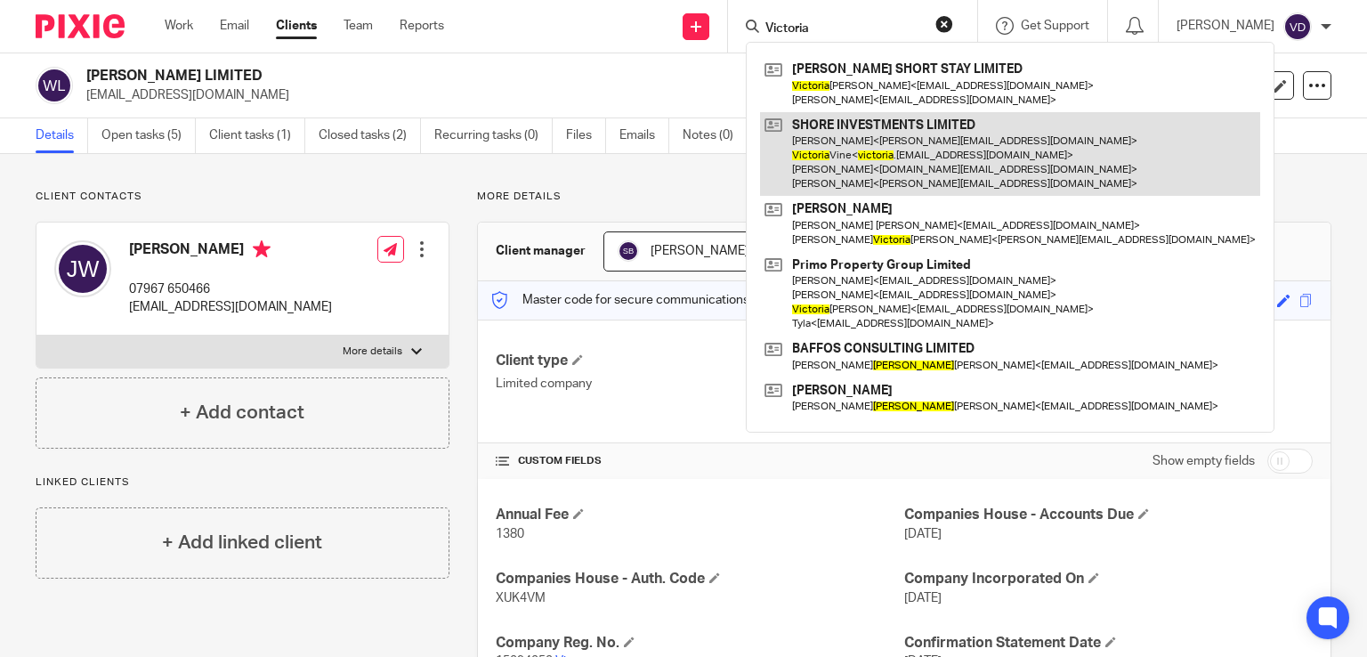
click at [819, 159] on link at bounding box center [1010, 154] width 500 height 85
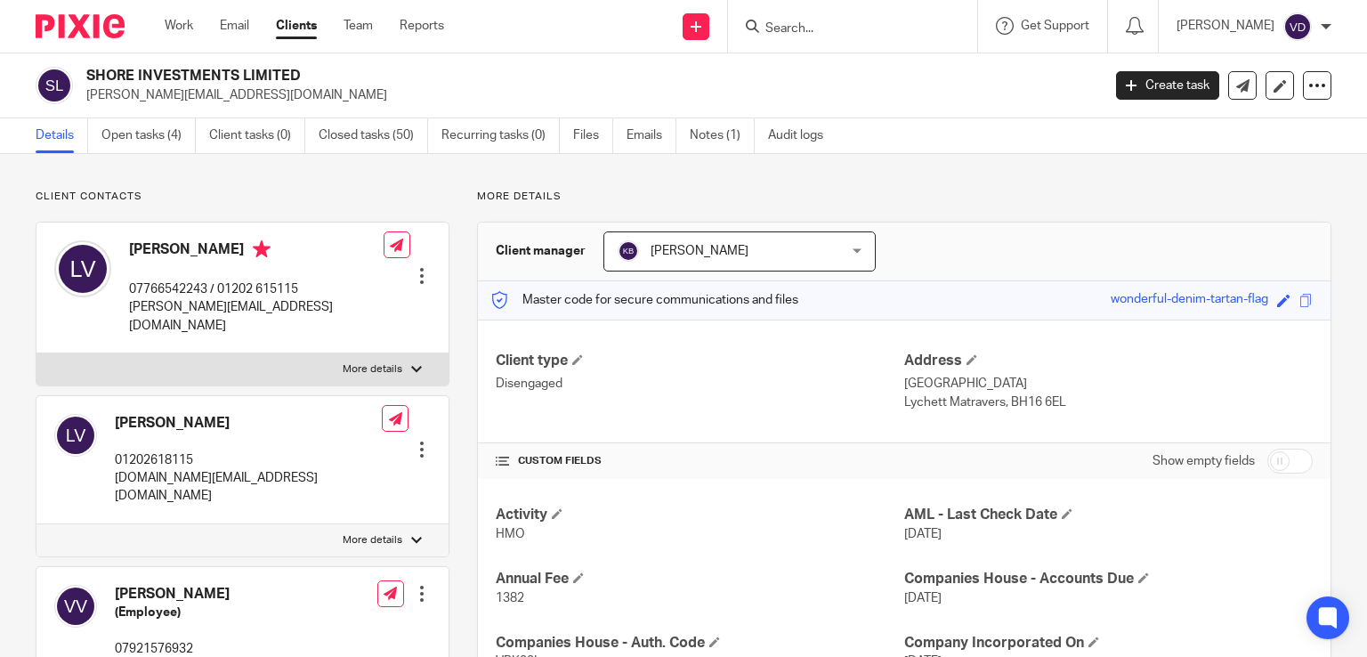
scroll to position [534, 0]
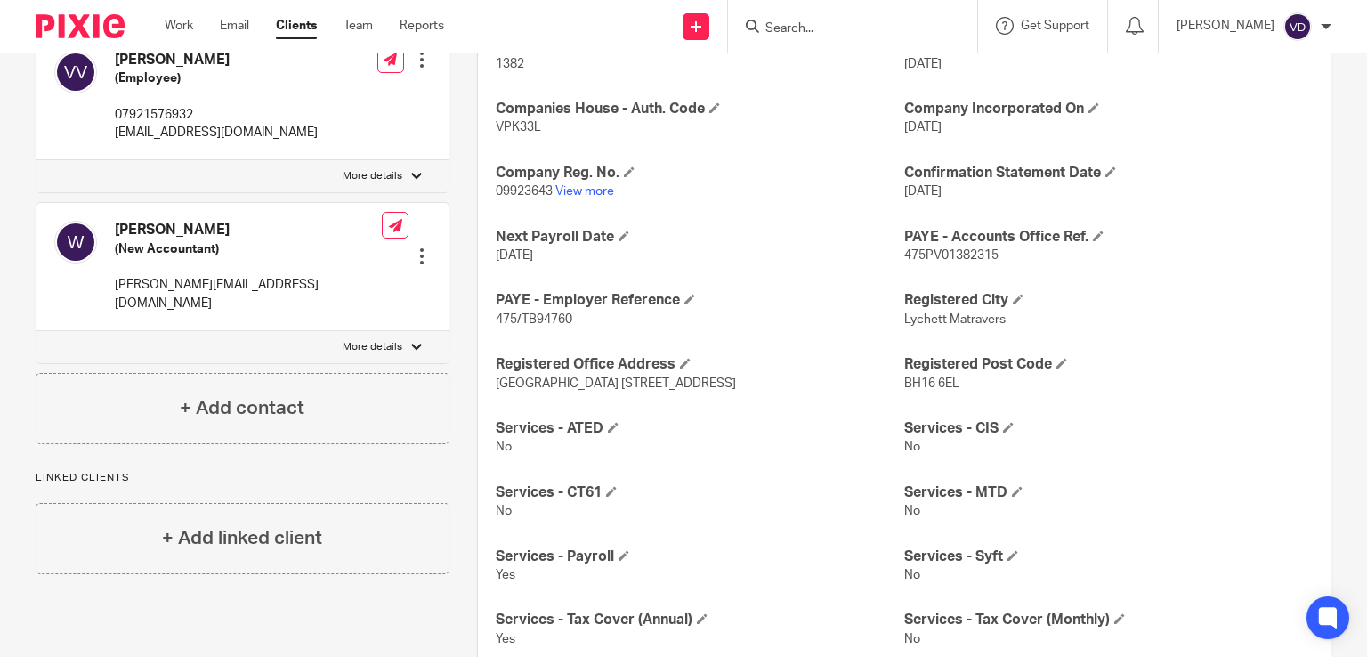
click at [801, 23] on input "Search" at bounding box center [844, 29] width 160 height 16
paste input "Wilkinson"
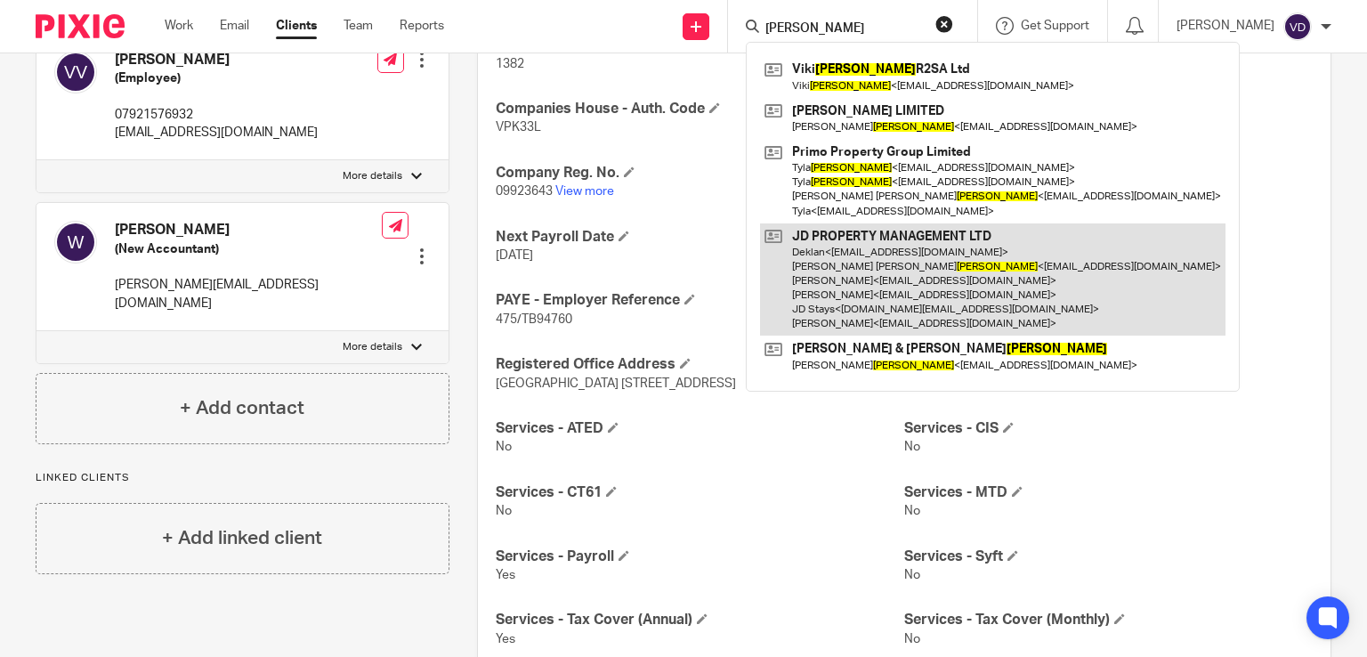
type input "Wilkinson"
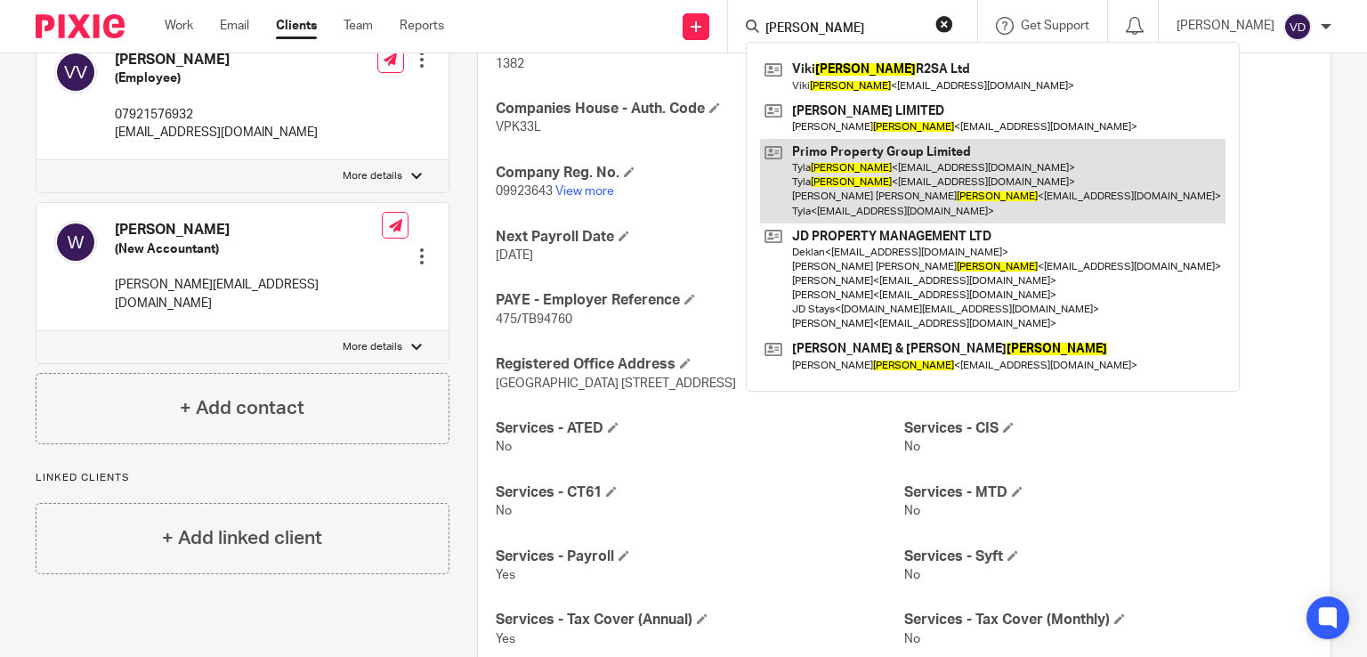
click at [913, 206] on link at bounding box center [992, 181] width 465 height 85
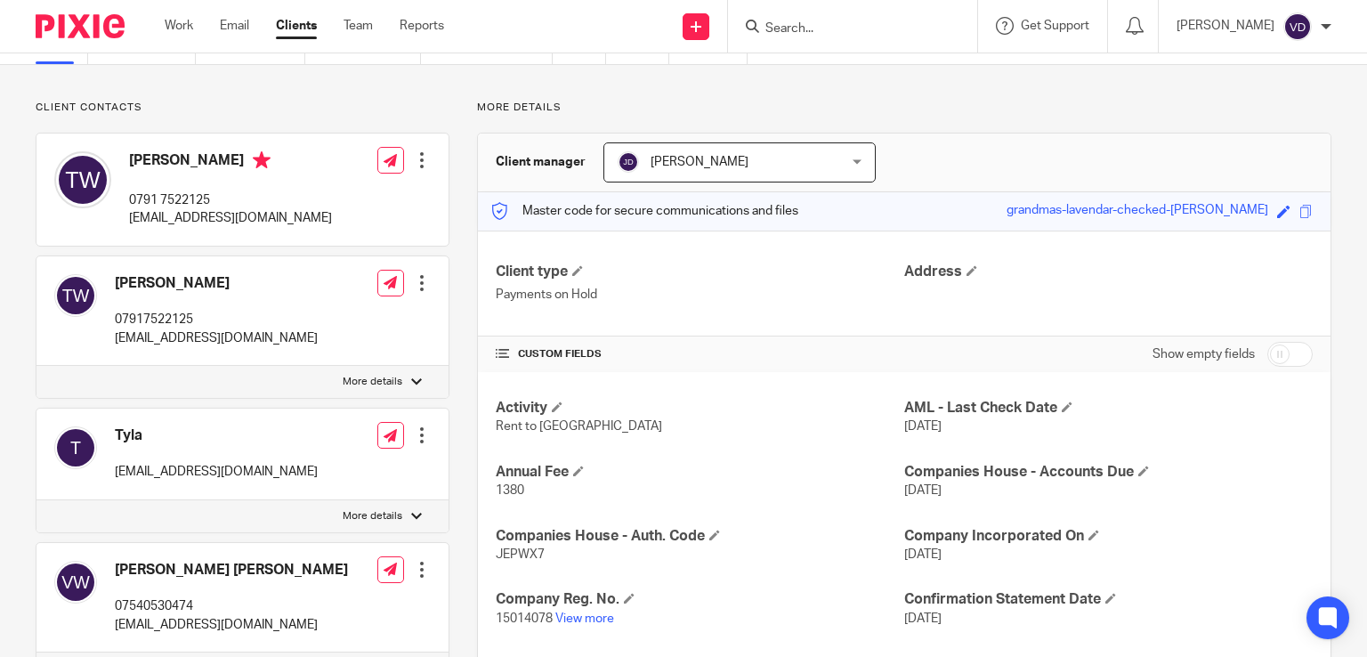
scroll to position [178, 0]
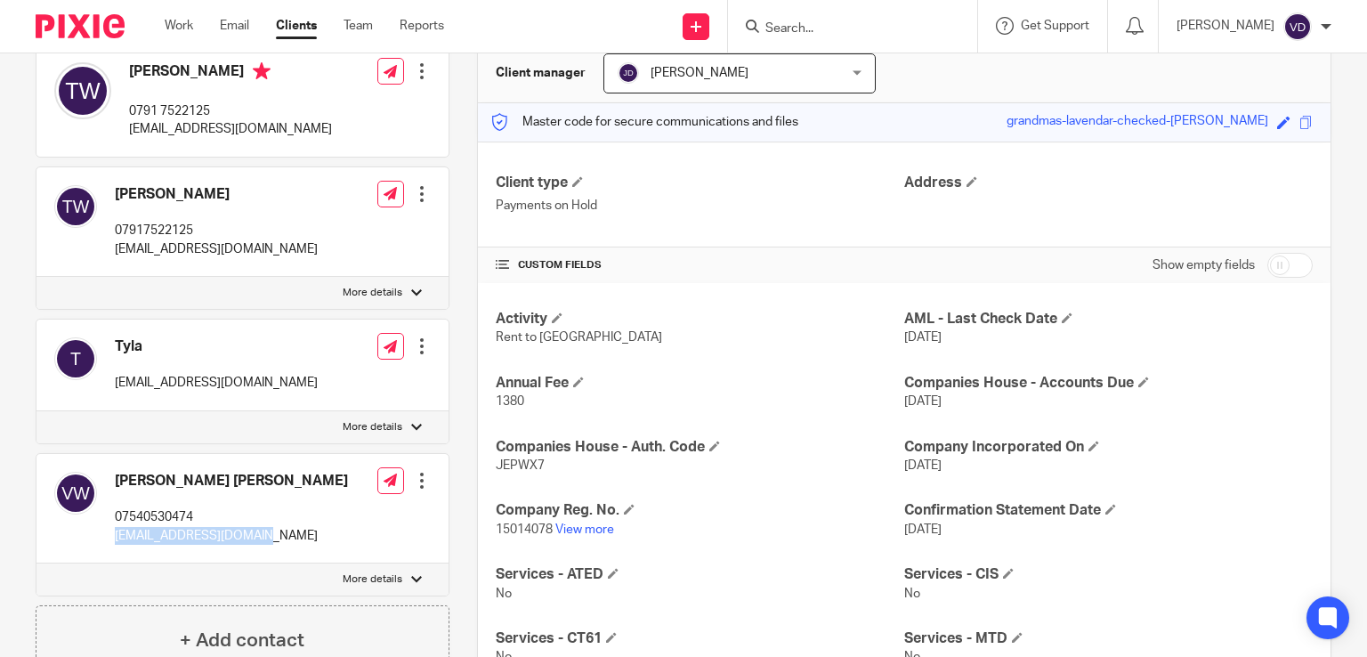
drag, startPoint x: 284, startPoint y: 538, endPoint x: 110, endPoint y: 540, distance: 173.6
click at [110, 540] on div "Victoria Jane Wilkinson 07540530474 admin@primoprooerty.uk Edit contact Create …" at bounding box center [242, 508] width 412 height 109
copy p "admin@primoprooerty.uk"
click at [866, 26] on input "Search" at bounding box center [844, 29] width 160 height 16
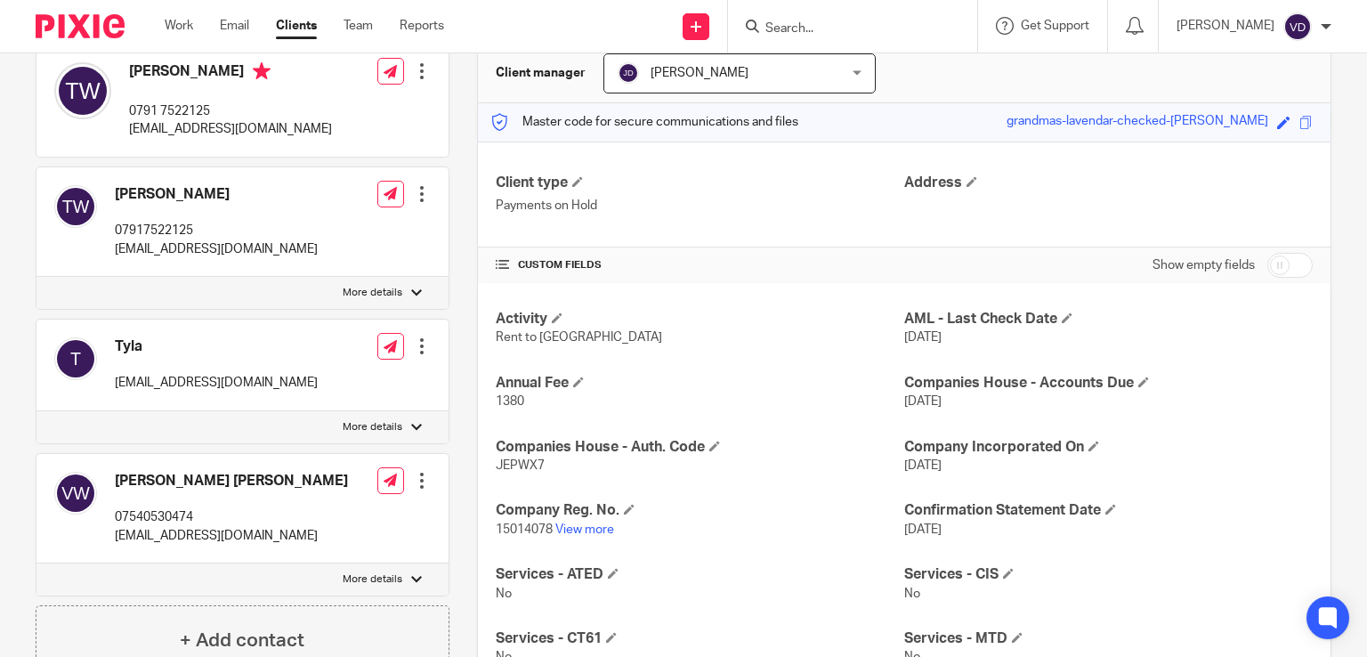
paste input "Willow"
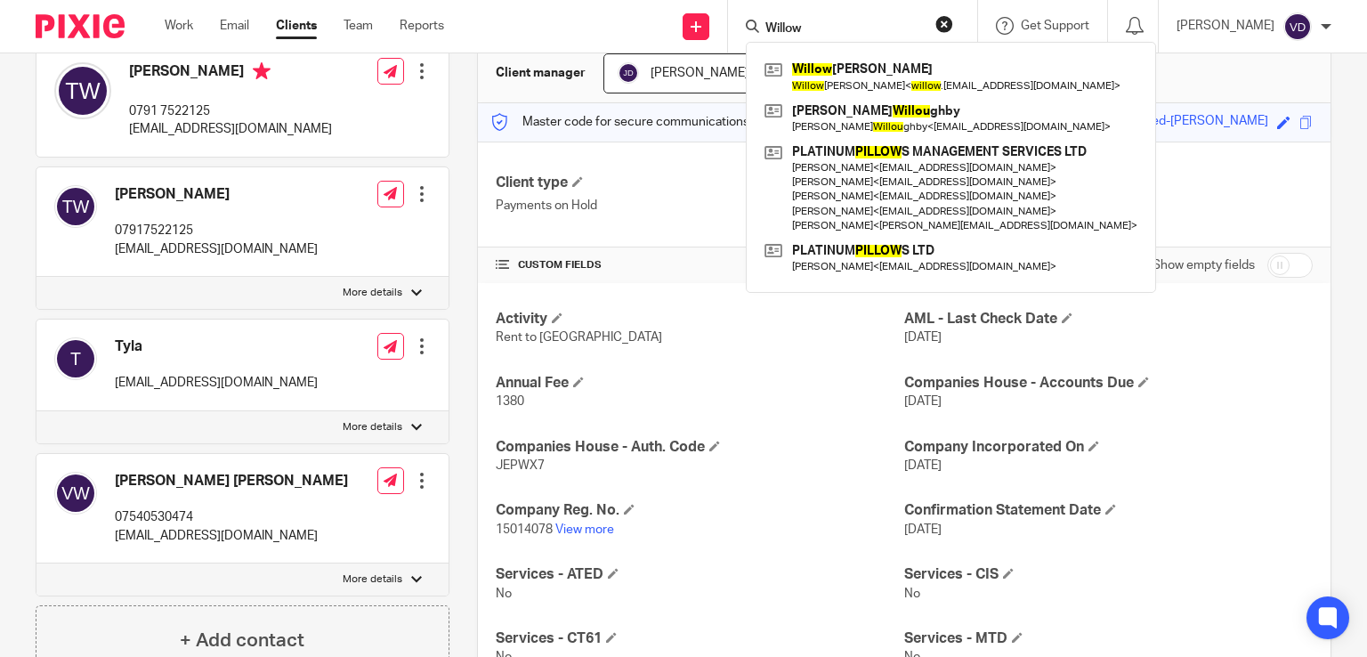
type input "Willow"
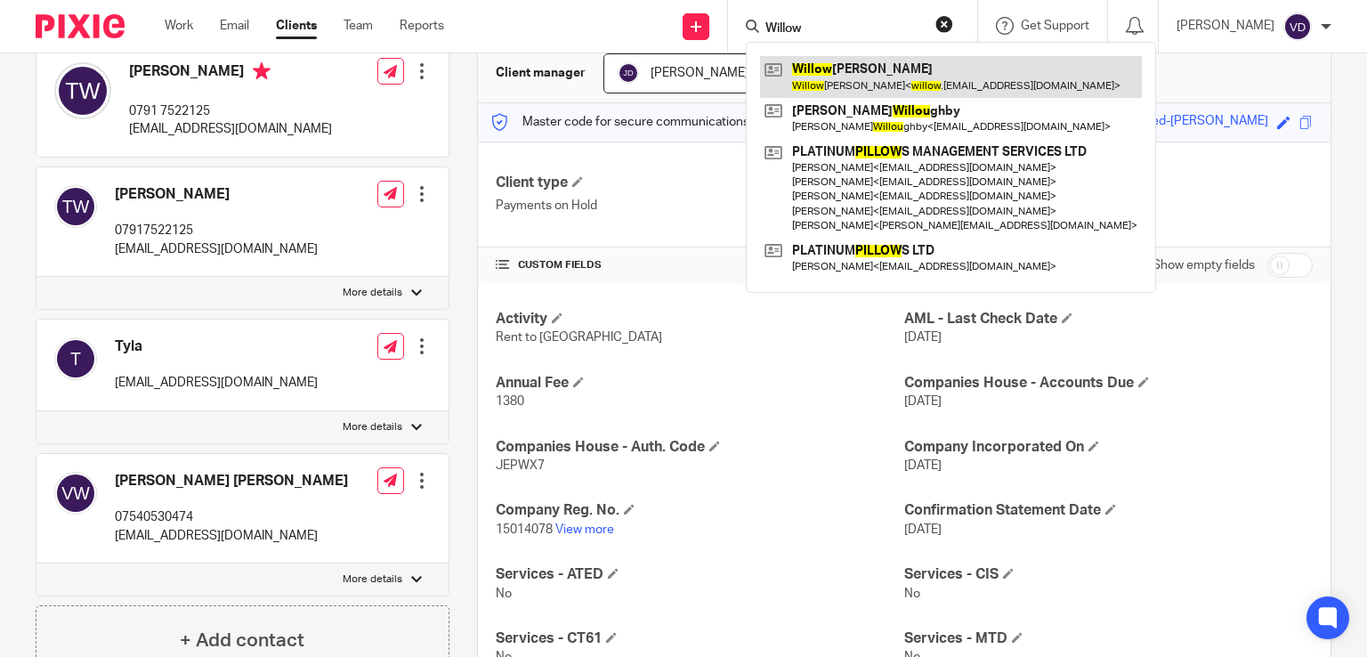
click at [833, 76] on link at bounding box center [951, 76] width 382 height 41
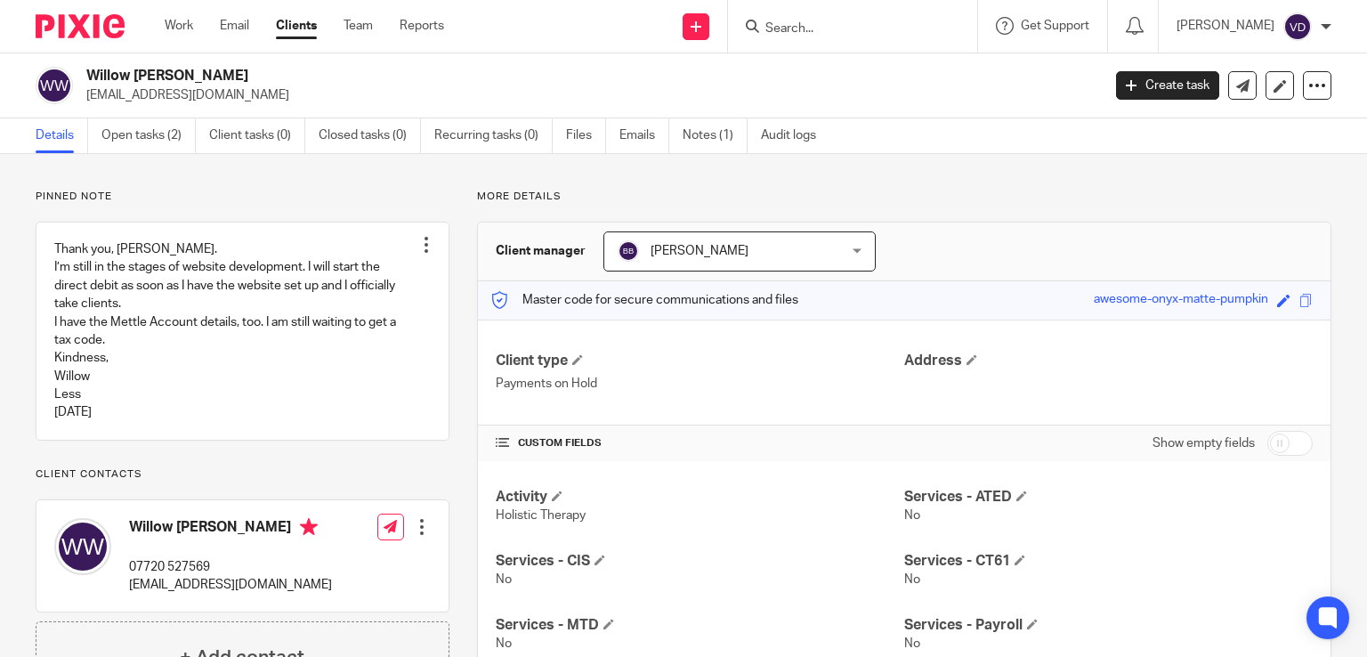
scroll to position [89, 0]
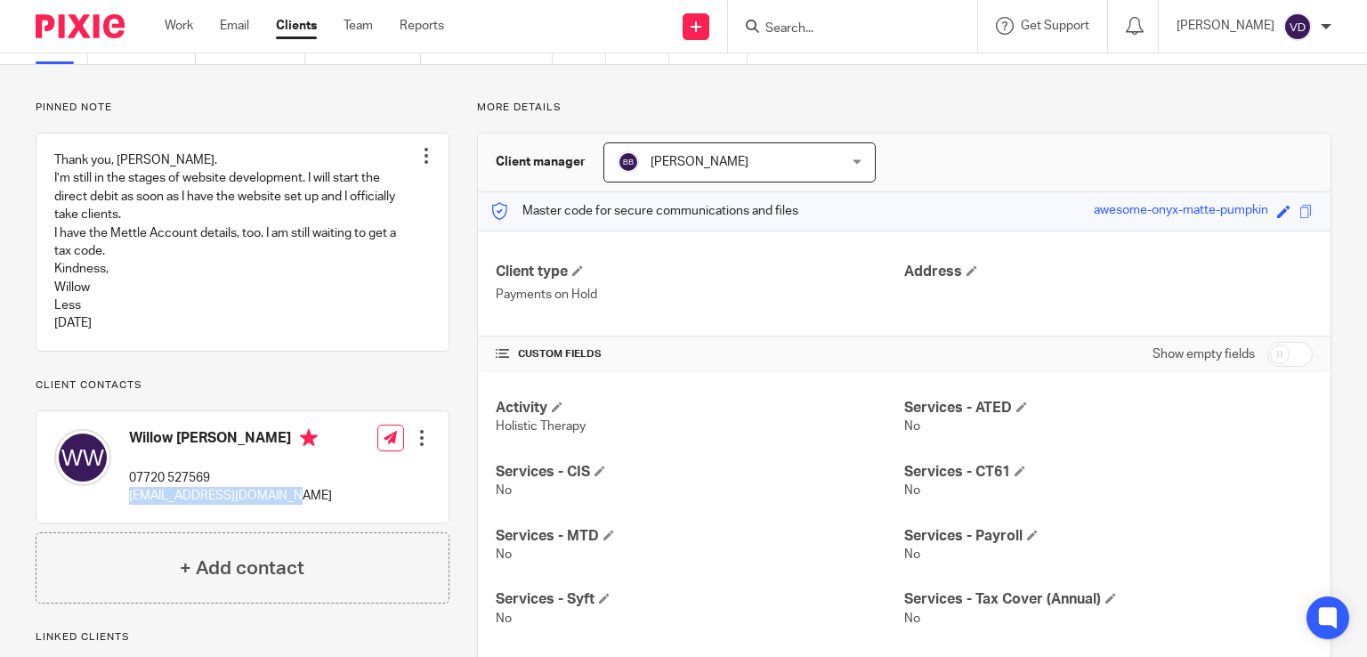
drag, startPoint x: 287, startPoint y: 515, endPoint x: 132, endPoint y: 523, distance: 156.0
click at [132, 523] on div "Willow Woolf 07720 527569 willow.woolf10@gmail.com Edit contact Create client f…" at bounding box center [242, 467] width 412 height 112
copy p "willow.woolf10@gmail.com"
click at [794, 29] on input "Search" at bounding box center [844, 29] width 160 height 16
paste input "Wylecial"
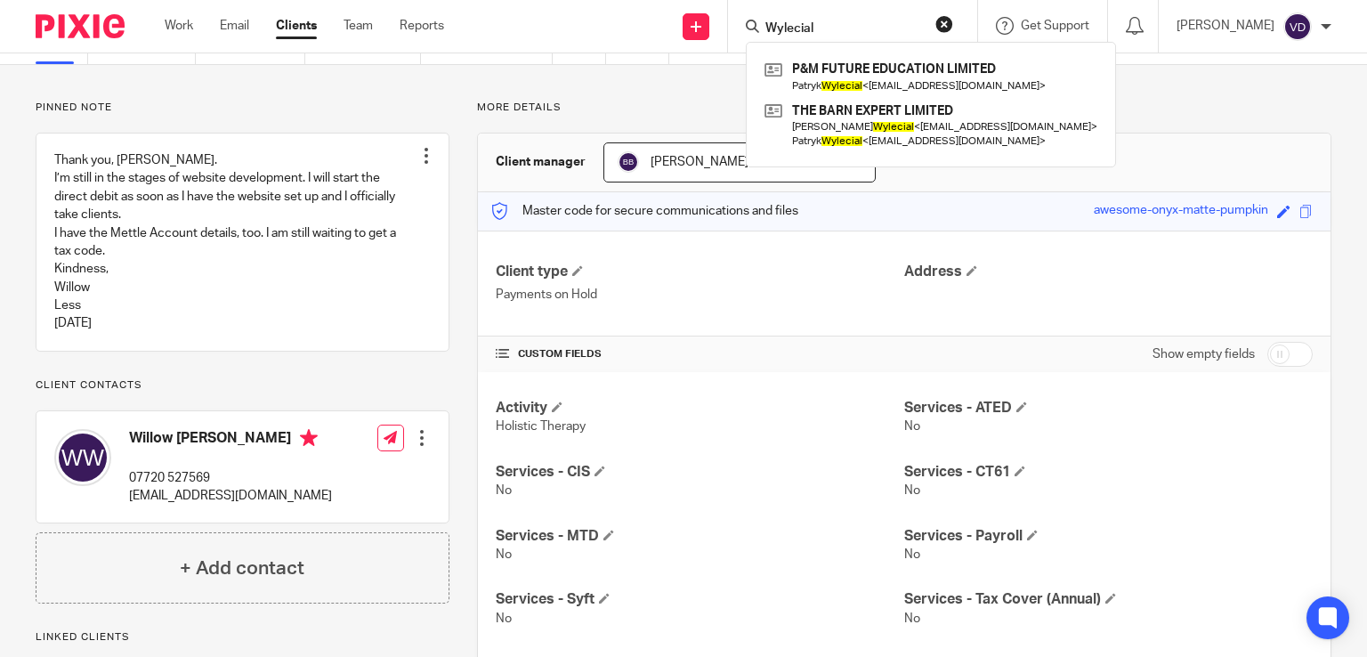
type input "Wylecial"
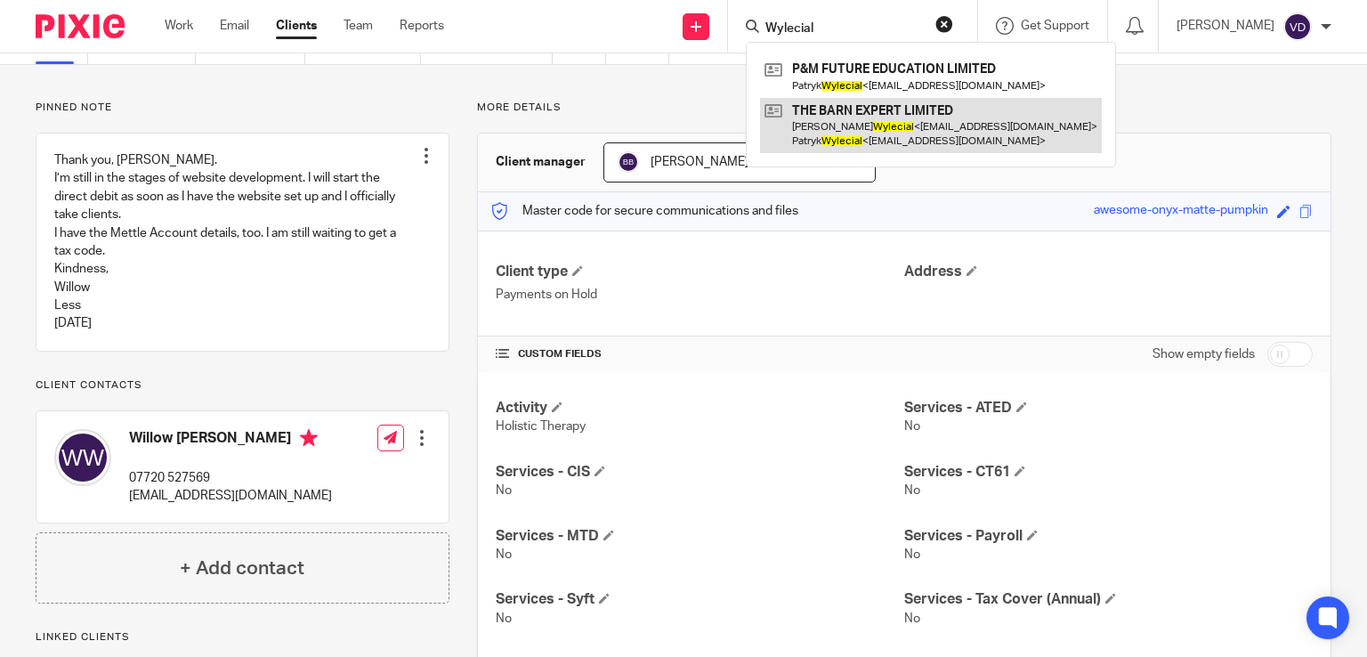
click at [862, 136] on link at bounding box center [931, 125] width 342 height 55
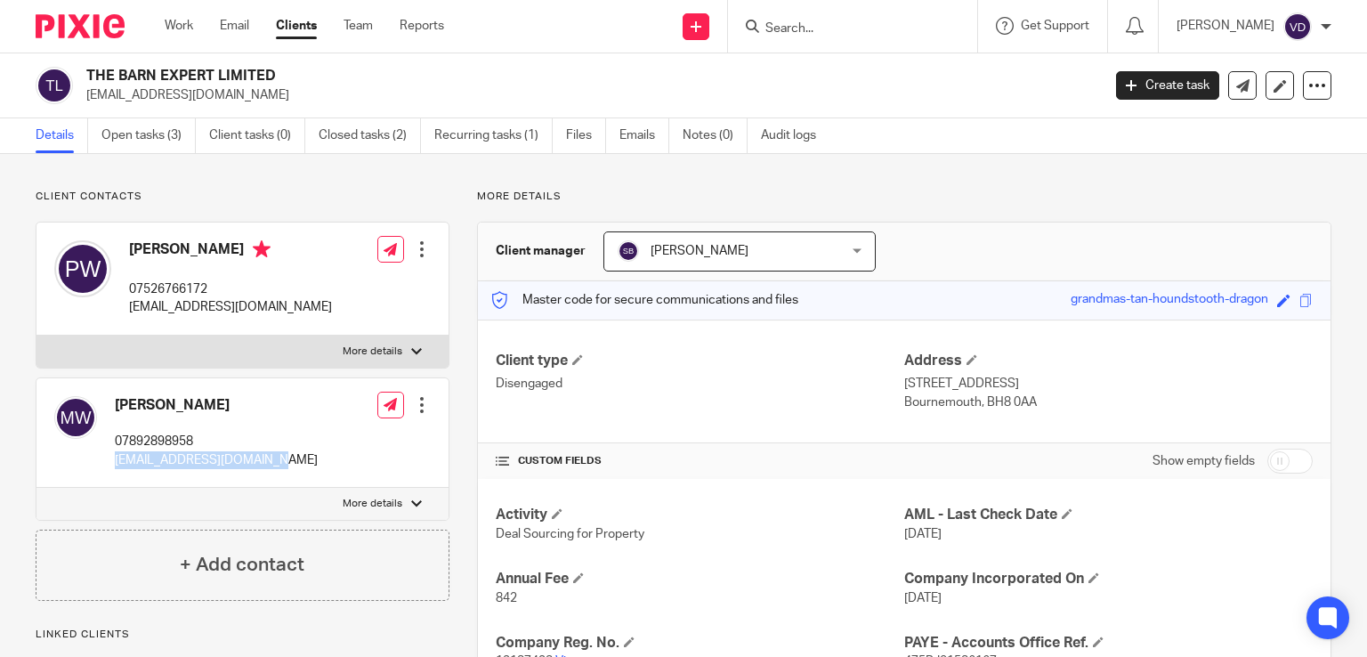
drag, startPoint x: 283, startPoint y: 457, endPoint x: 113, endPoint y: 457, distance: 170.0
click at [113, 457] on div "Monika Wylecial 07892898958 monikawylecial@gmail.com Edit contact Create client…" at bounding box center [242, 432] width 412 height 109
copy p "monikawylecial@gmail.com"
click at [795, 29] on input "Search" at bounding box center [844, 29] width 160 height 16
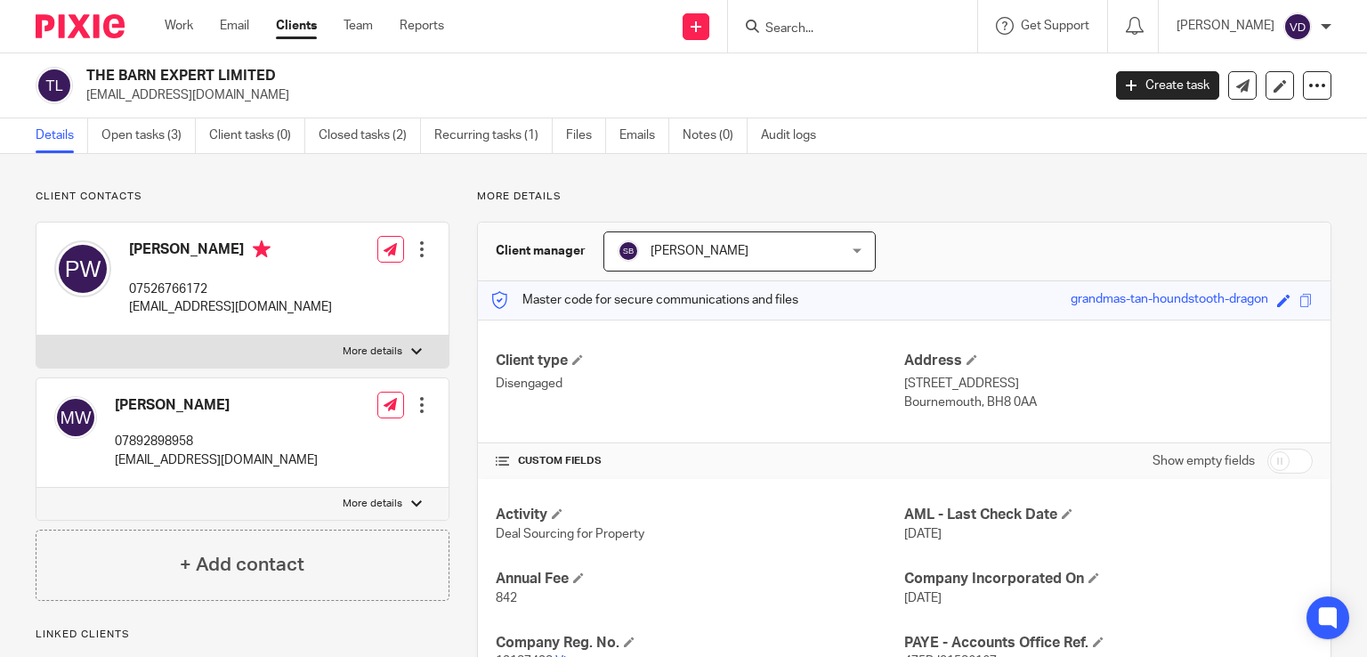
paste input "Rene van"
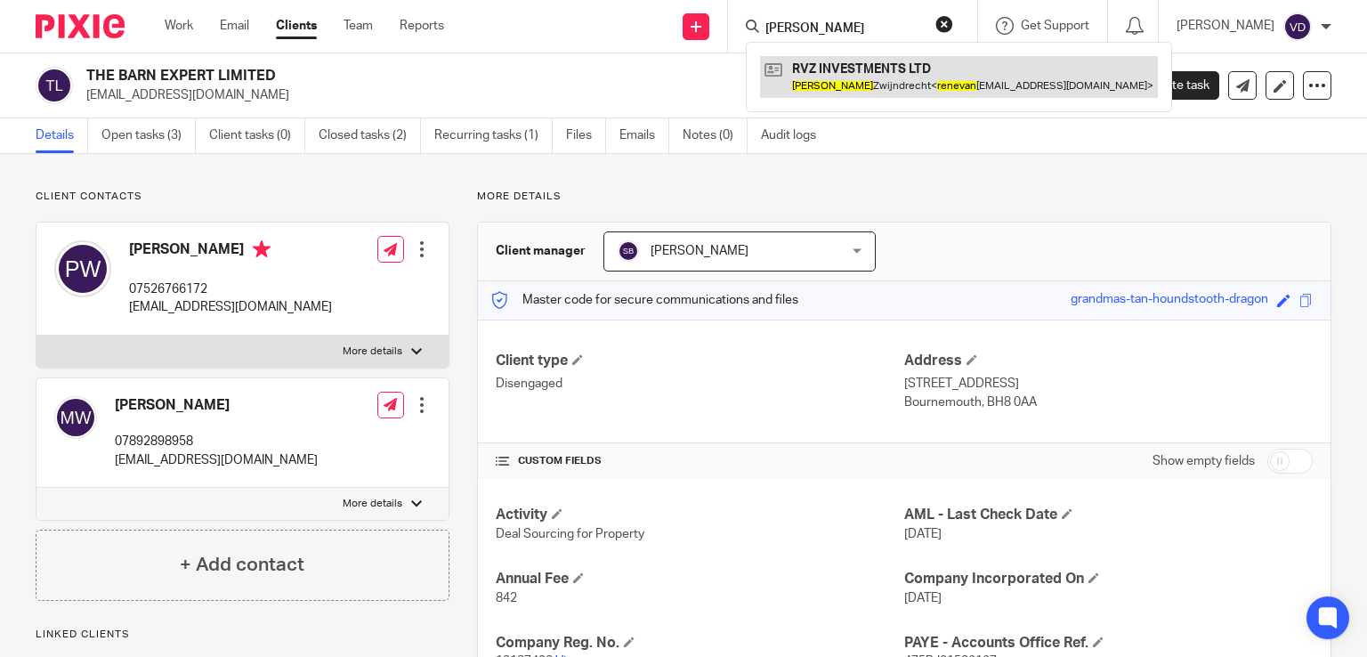
type input "Rene van"
click at [819, 88] on link at bounding box center [959, 76] width 398 height 41
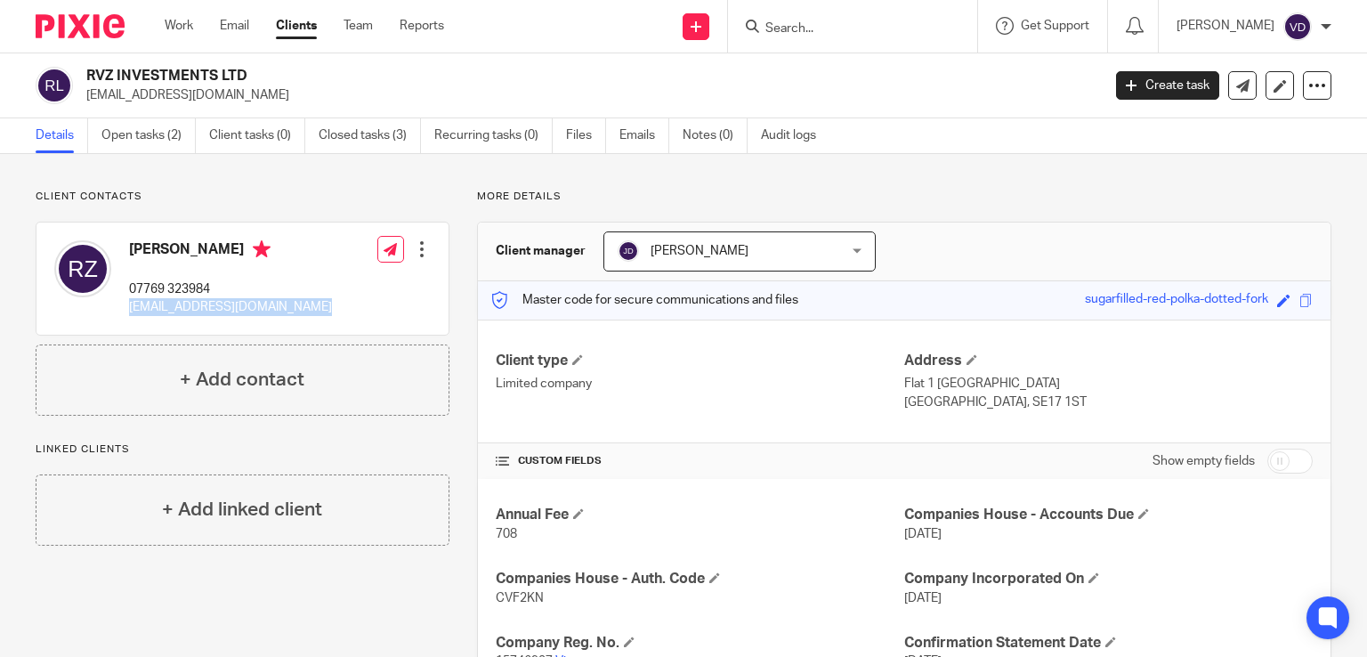
drag, startPoint x: 312, startPoint y: 306, endPoint x: 128, endPoint y: 310, distance: 184.3
click at [128, 310] on div "[PERSON_NAME] 07769 323984 [EMAIL_ADDRESS][DOMAIN_NAME] Edit contact Create cli…" at bounding box center [242, 278] width 412 height 112
copy p "[EMAIL_ADDRESS][DOMAIN_NAME]"
click at [814, 24] on input "Search" at bounding box center [844, 29] width 160 height 16
paste input "Aliaksei"
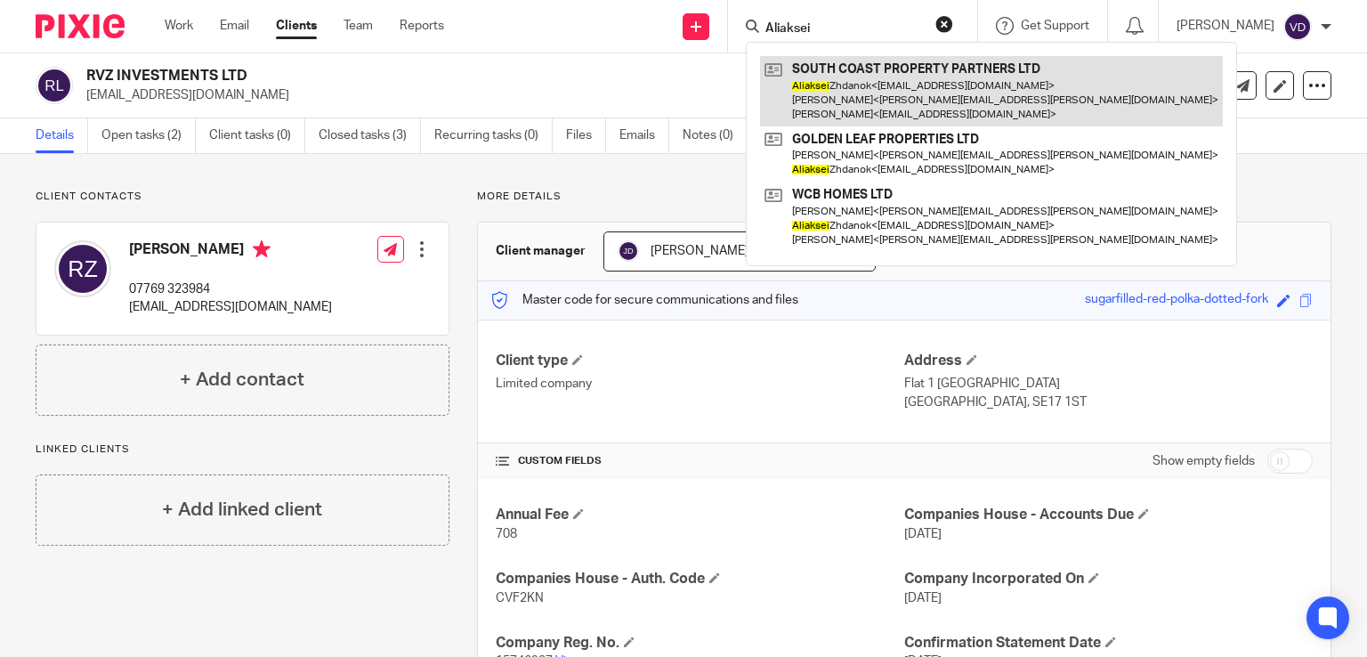
type input "Aliaksei"
click at [876, 97] on link at bounding box center [991, 91] width 463 height 70
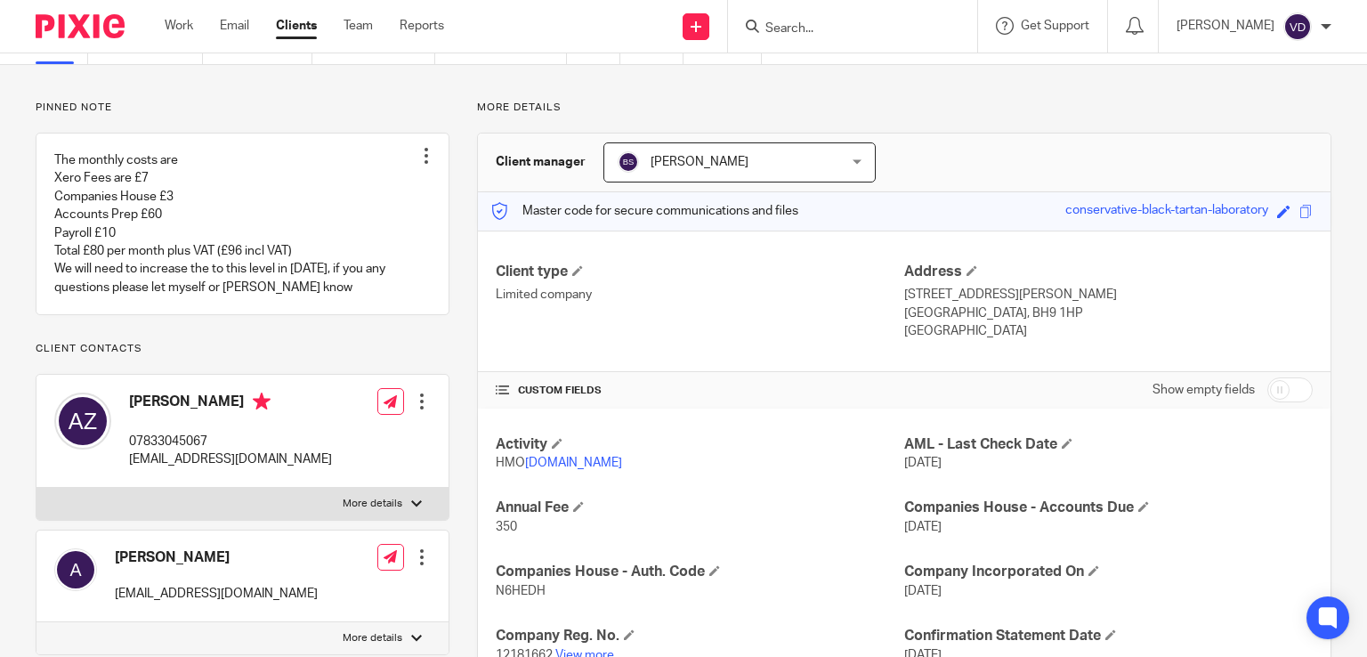
scroll to position [178, 0]
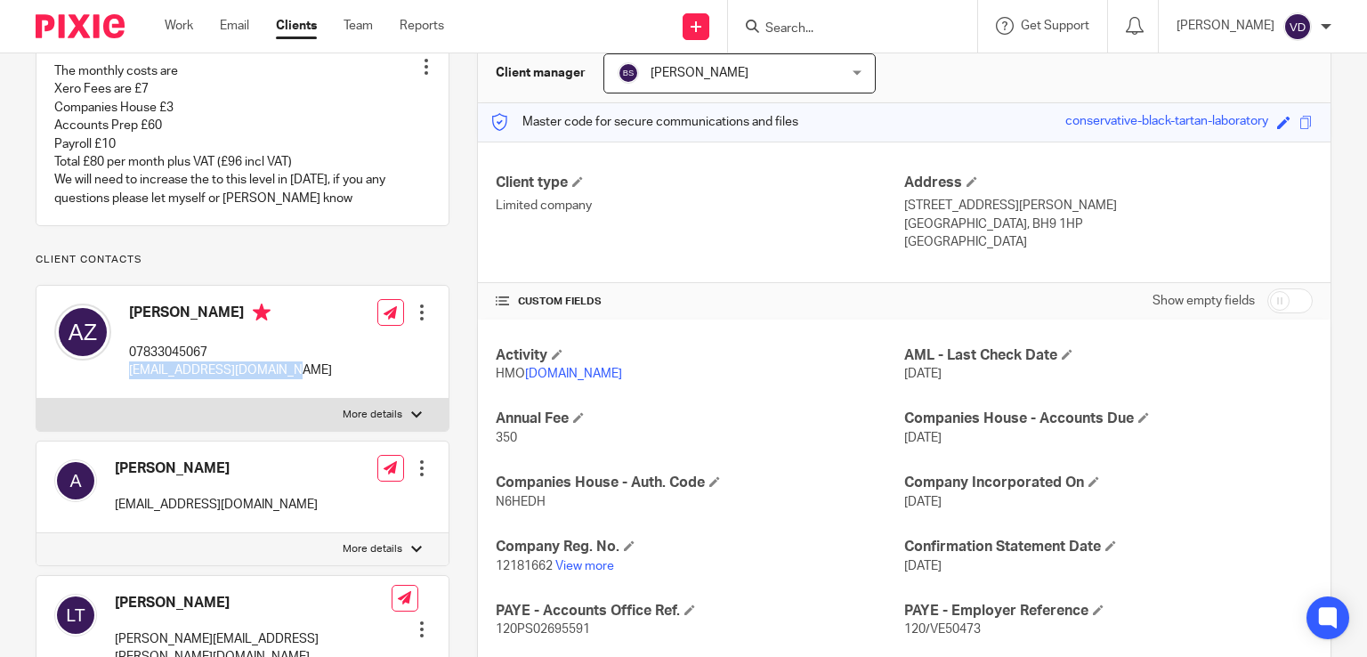
drag, startPoint x: 299, startPoint y: 389, endPoint x: 126, endPoint y: 390, distance: 172.7
click at [126, 390] on div "Aliaksei Zhdanok 07833045067 a.zhdanok@googlemail.com Edit contact Create clien…" at bounding box center [242, 342] width 412 height 113
copy p "a.zhdanok@googlemail.com"
click at [885, 32] on input "Search" at bounding box center [844, 29] width 160 height 16
paste input "Esther"
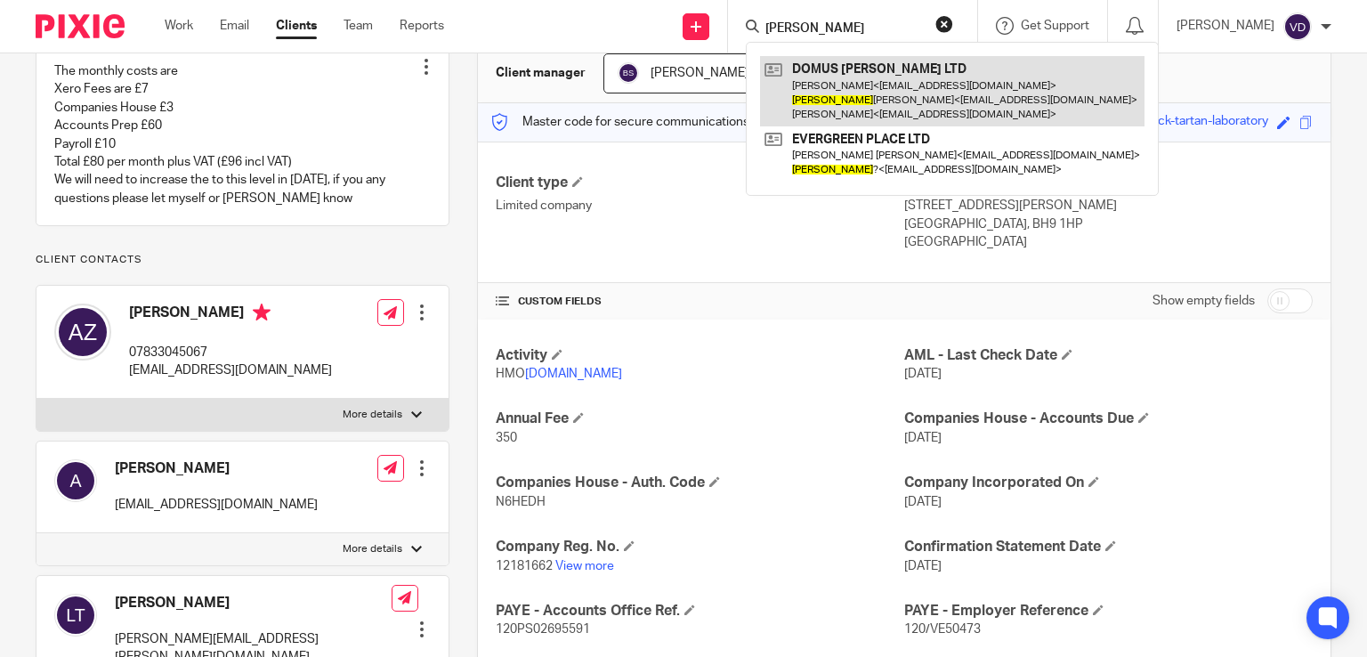
type input "Esther"
click at [904, 105] on link at bounding box center [952, 91] width 384 height 70
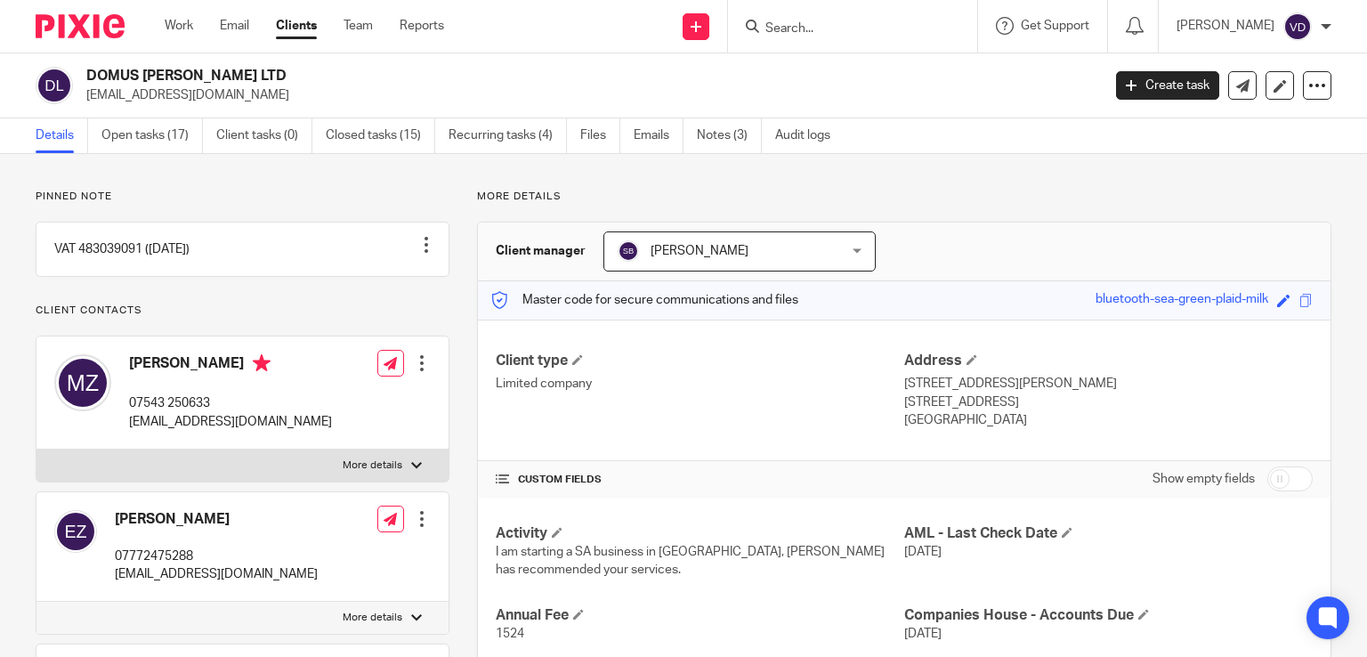
scroll to position [178, 0]
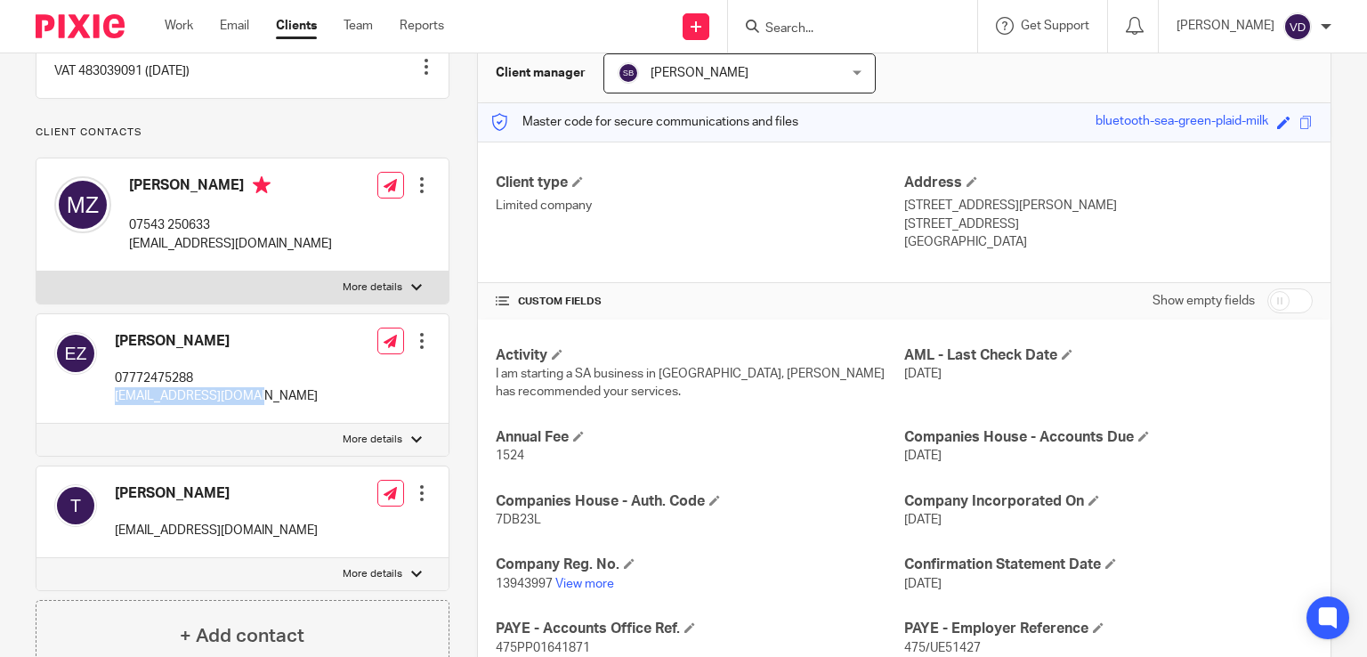
drag, startPoint x: 263, startPoint y: 410, endPoint x: 107, endPoint y: 410, distance: 156.6
click at [107, 410] on div "[PERSON_NAME] 07772475288 [EMAIL_ADDRESS][DOMAIN_NAME] Edit contact Create clie…" at bounding box center [242, 368] width 412 height 109
copy p "[EMAIL_ADDRESS][DOMAIN_NAME]"
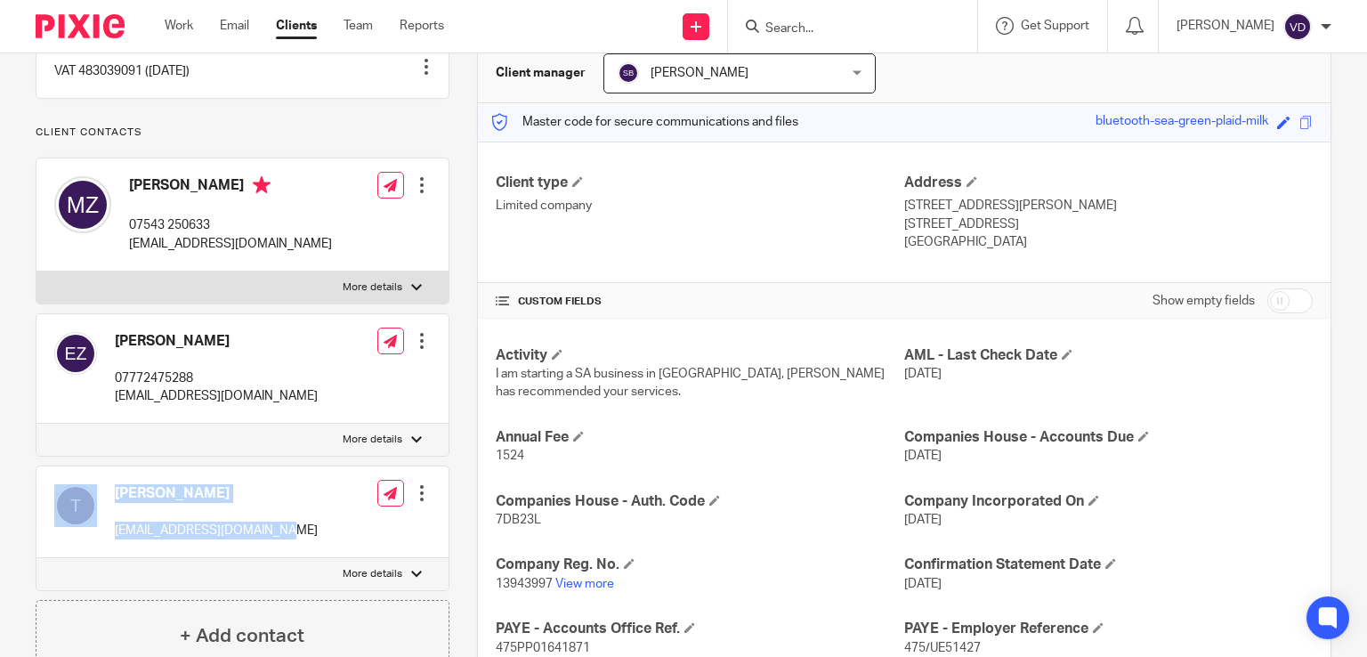
drag, startPoint x: 271, startPoint y: 546, endPoint x: 99, endPoint y: 547, distance: 171.8
click at [99, 547] on div "[PERSON_NAME] [EMAIL_ADDRESS][DOMAIN_NAME] Edit contact Create client from cont…" at bounding box center [242, 512] width 412 height 92
click at [168, 548] on div "[PERSON_NAME] [EMAIL_ADDRESS][DOMAIN_NAME]" at bounding box center [185, 511] width 263 height 73
drag, startPoint x: 274, startPoint y: 549, endPoint x: 111, endPoint y: 539, distance: 163.2
click at [111, 539] on div "[PERSON_NAME] [EMAIL_ADDRESS][DOMAIN_NAME] Edit contact Create client from cont…" at bounding box center [242, 512] width 412 height 92
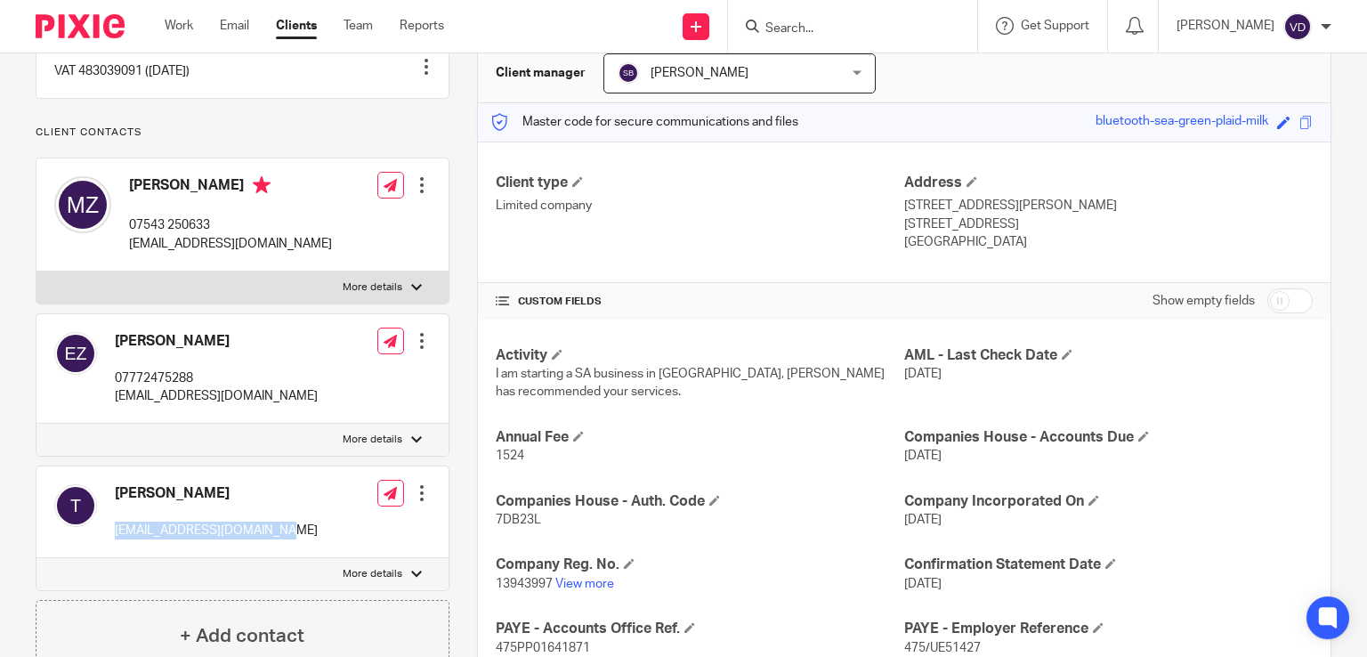
copy p "[EMAIL_ADDRESS][DOMAIN_NAME]"
